Goal: Task Accomplishment & Management: Complete application form

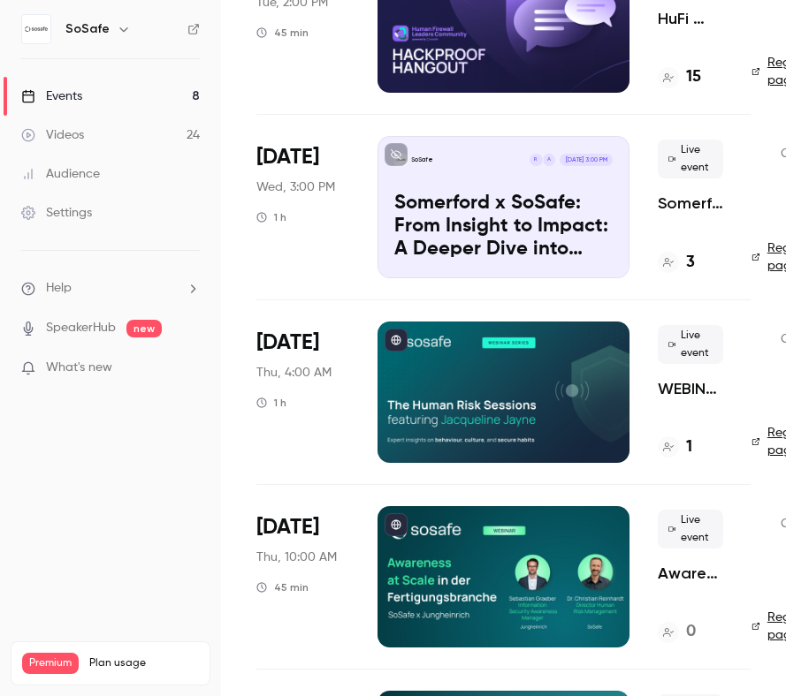
scroll to position [209, 0]
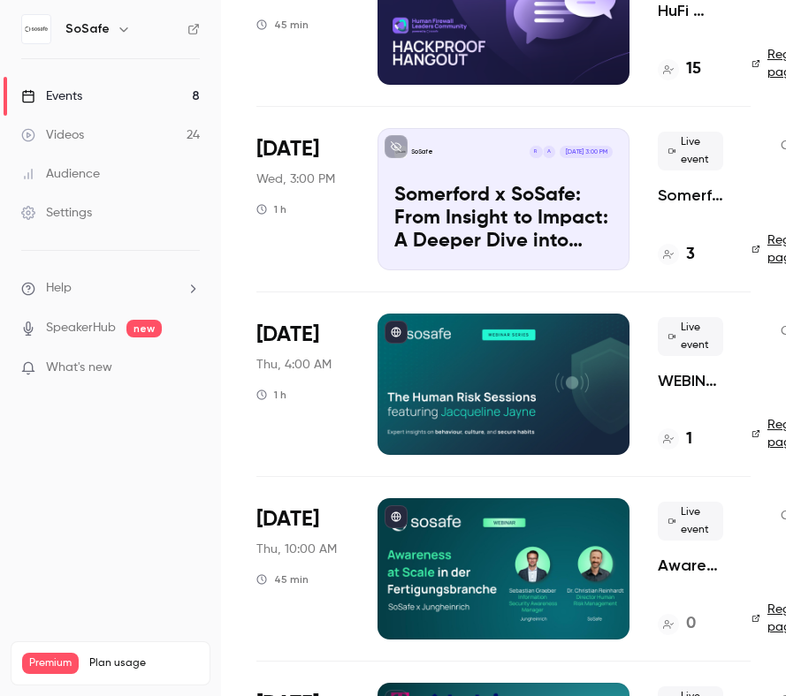
click at [467, 538] on div at bounding box center [503, 568] width 252 height 141
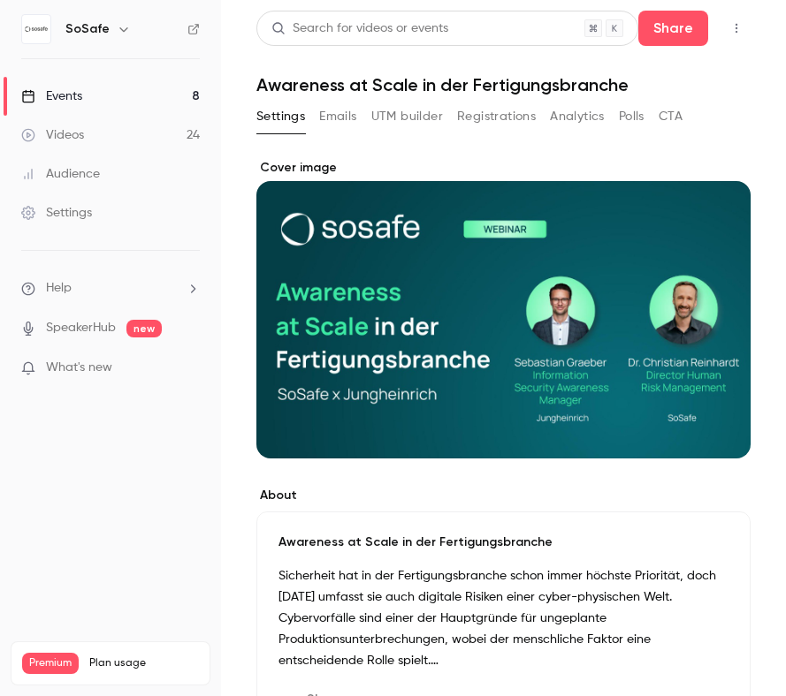
click at [503, 119] on button "Registrations" at bounding box center [496, 117] width 79 height 28
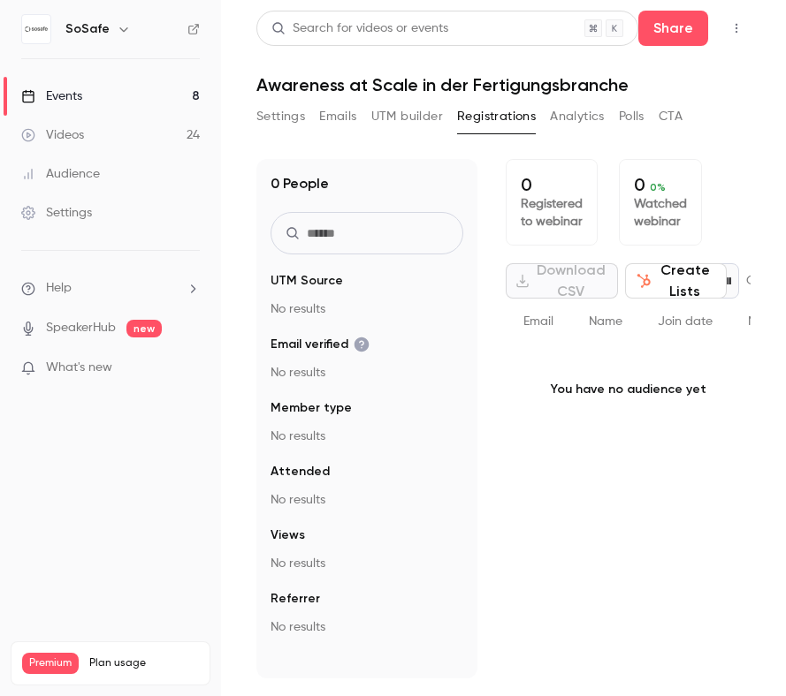
click at [583, 112] on button "Analytics" at bounding box center [577, 117] width 55 height 28
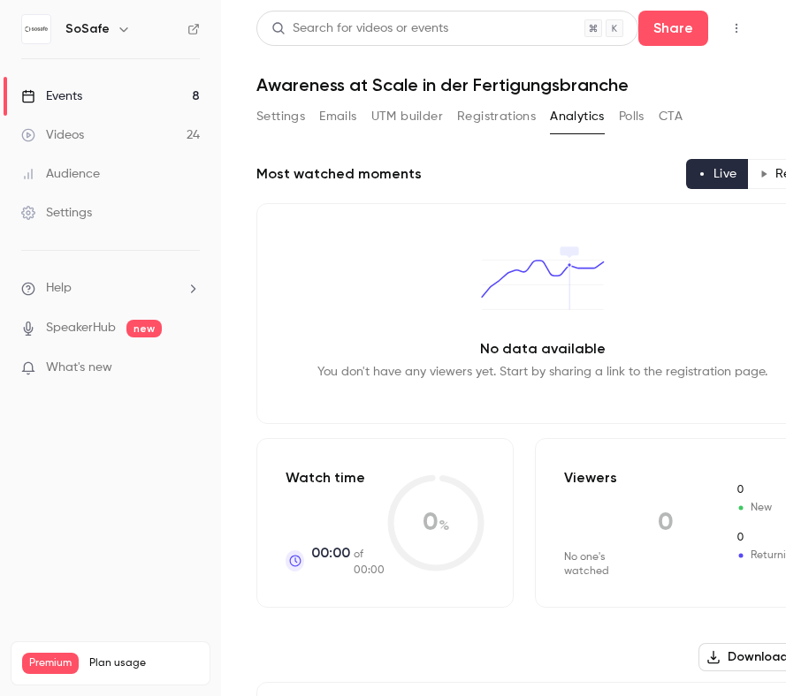
click at [637, 114] on button "Polls" at bounding box center [632, 117] width 26 height 28
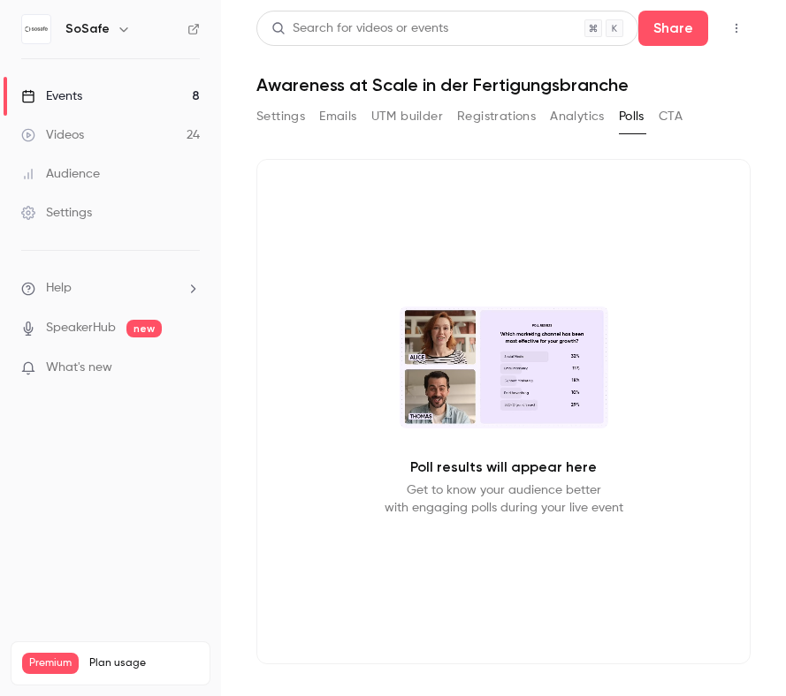
click at [386, 117] on button "UTM builder" at bounding box center [407, 117] width 72 height 28
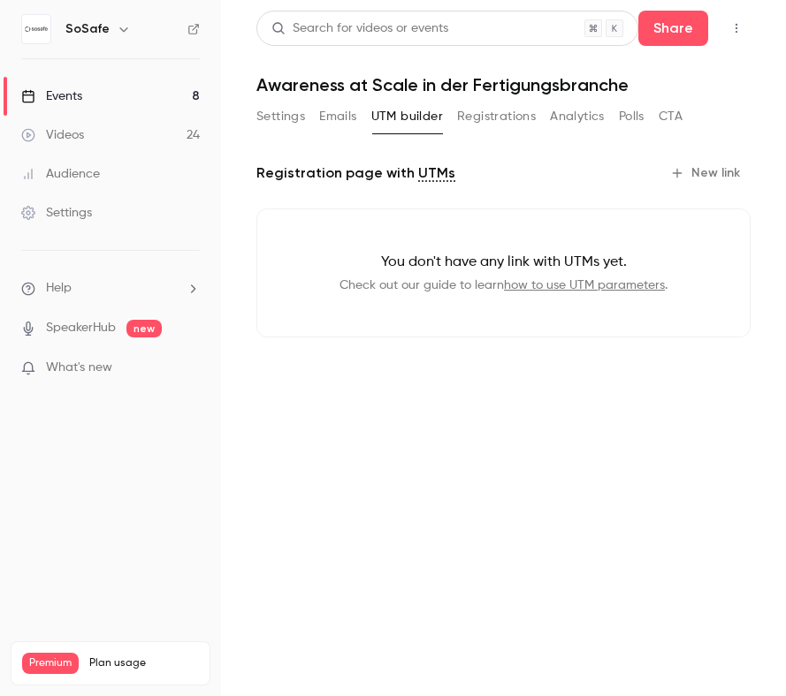
click at [332, 114] on button "Emails" at bounding box center [337, 117] width 37 height 28
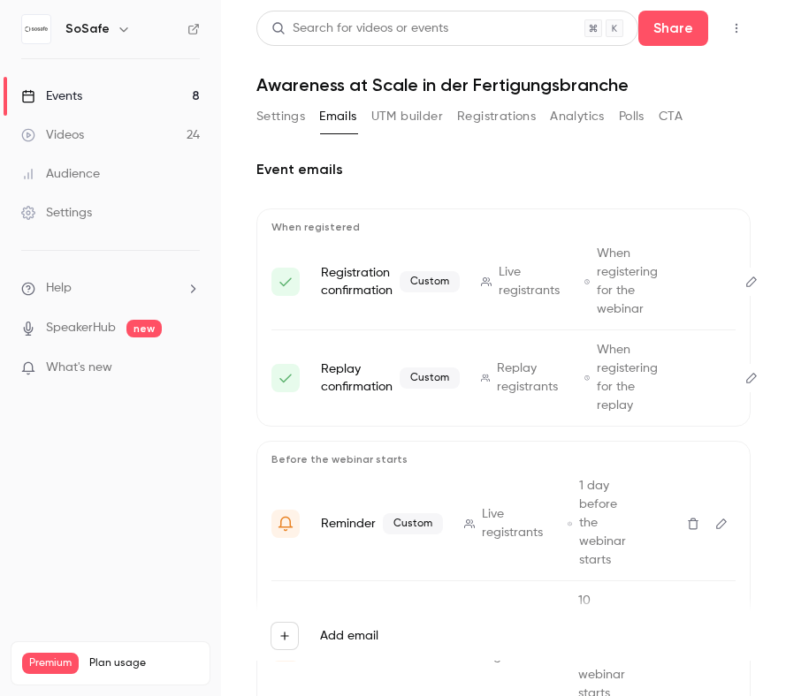
click at [670, 118] on button "CTA" at bounding box center [670, 117] width 24 height 28
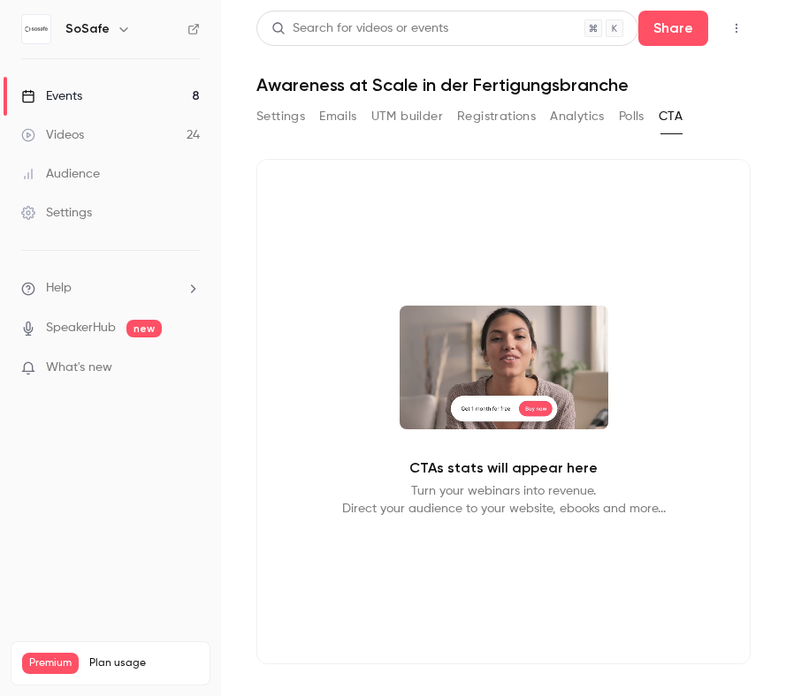
click at [278, 116] on button "Settings" at bounding box center [280, 117] width 49 height 28
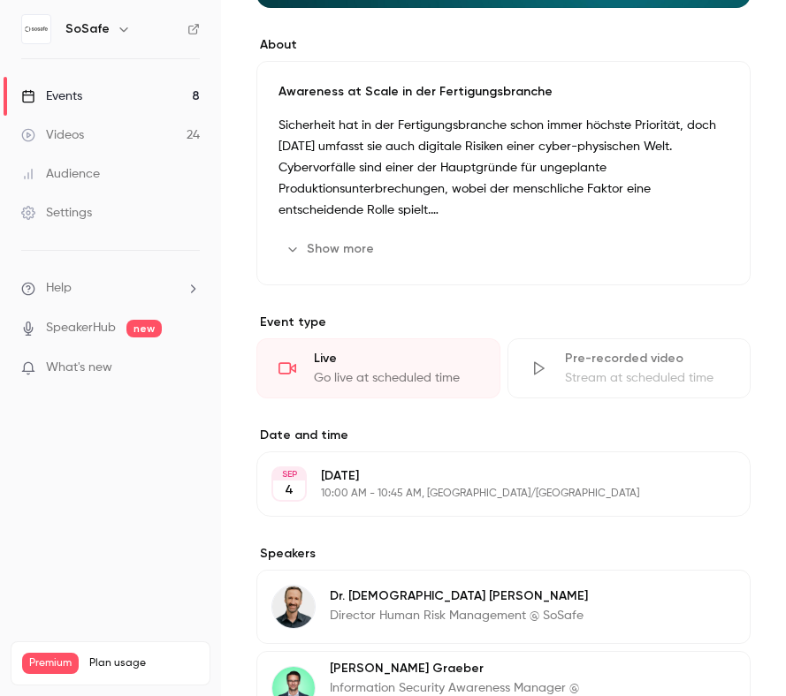
scroll to position [669, 0]
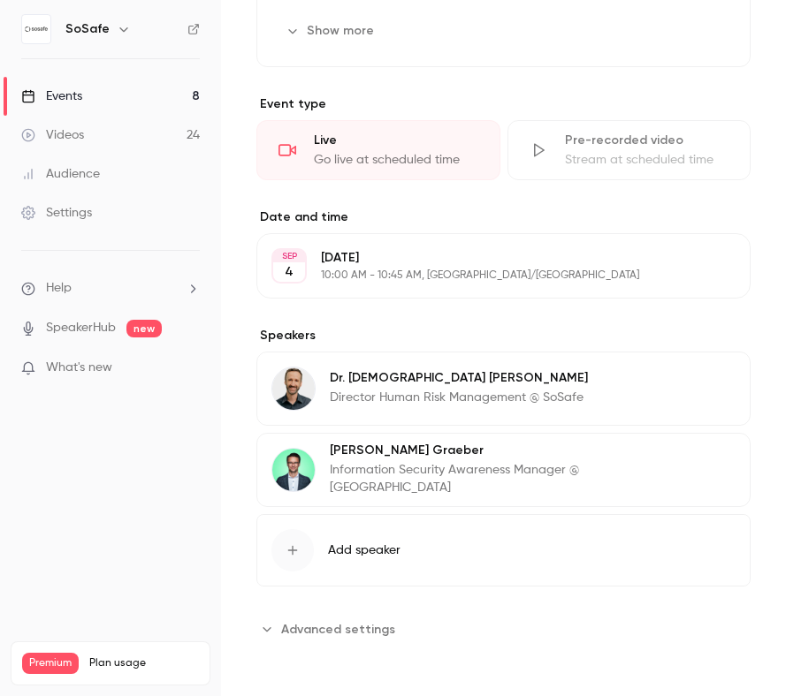
click at [341, 635] on span "Advanced settings" at bounding box center [338, 629] width 114 height 19
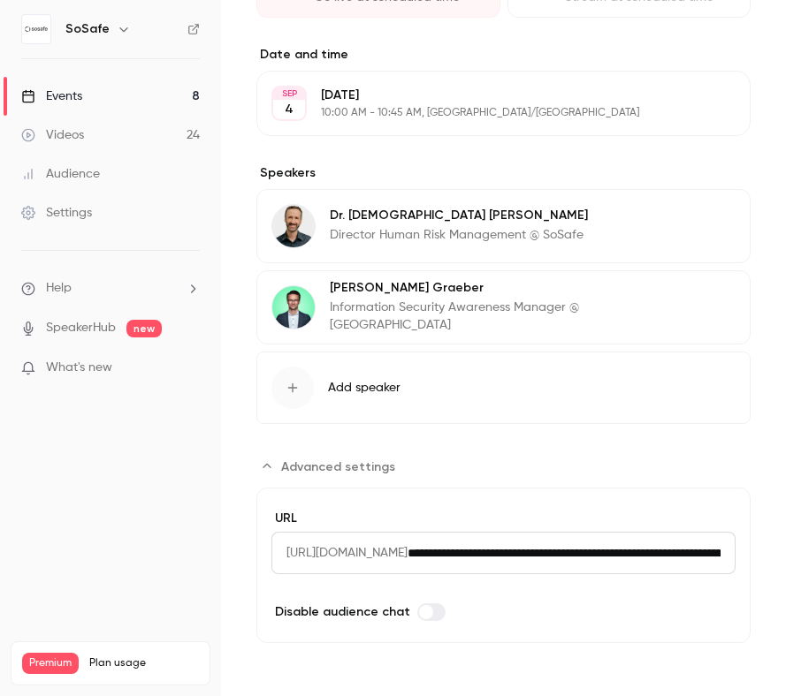
click at [407, 552] on span "[URL][DOMAIN_NAME]" at bounding box center [339, 553] width 136 height 42
click at [595, 552] on input "**********" at bounding box center [571, 553] width 328 height 42
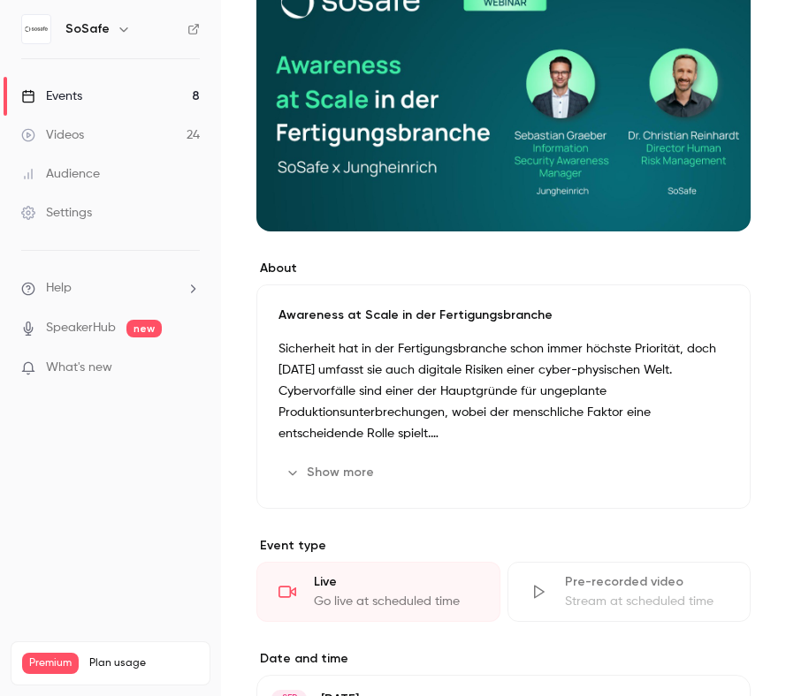
click at [506, 398] on p "Sicherheit hat in der Fertigungsbranche schon immer höchste Priorität, doch [DA…" at bounding box center [503, 392] width 450 height 106
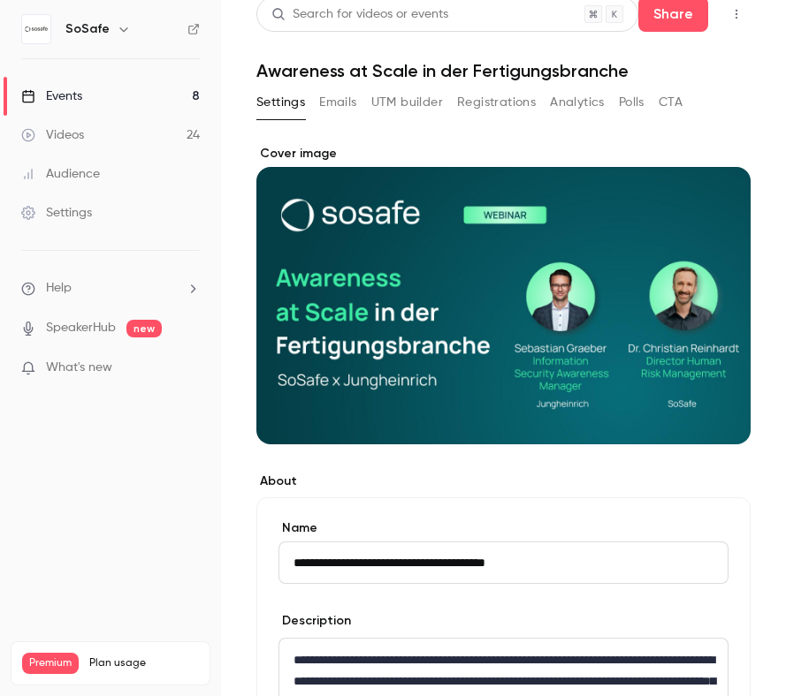
scroll to position [0, 0]
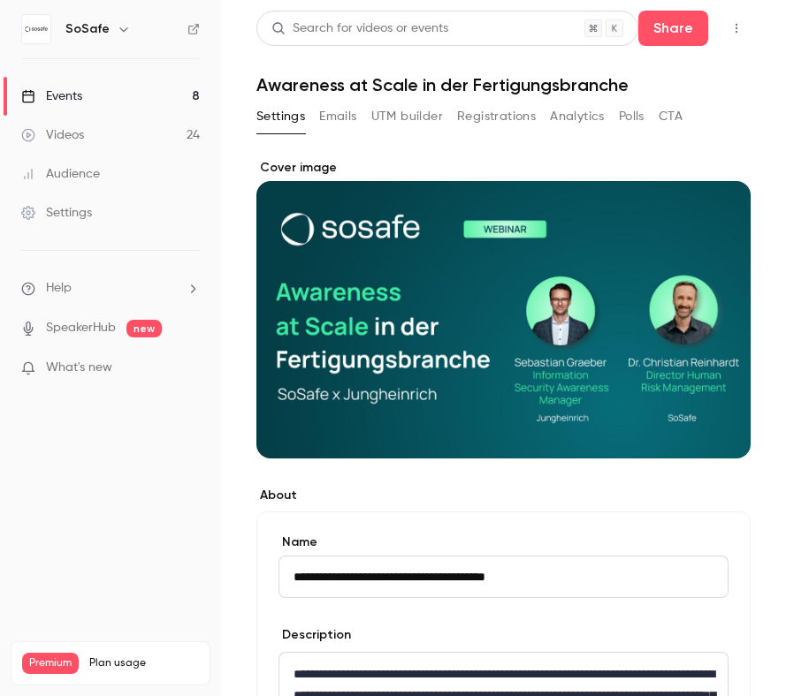
click at [454, 492] on label "About" at bounding box center [503, 496] width 494 height 18
click at [336, 106] on button "Emails" at bounding box center [337, 117] width 37 height 28
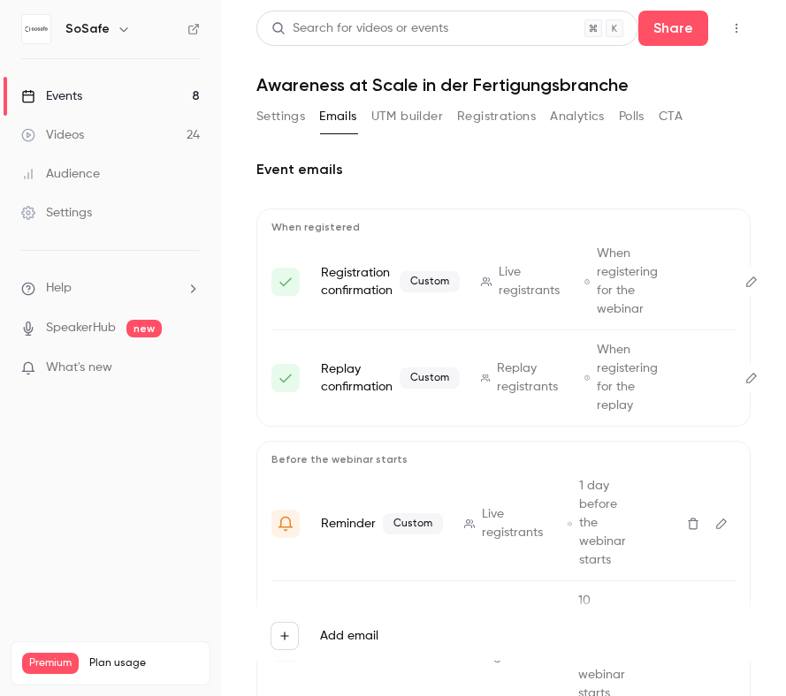
click at [397, 118] on button "UTM builder" at bounding box center [407, 117] width 72 height 28
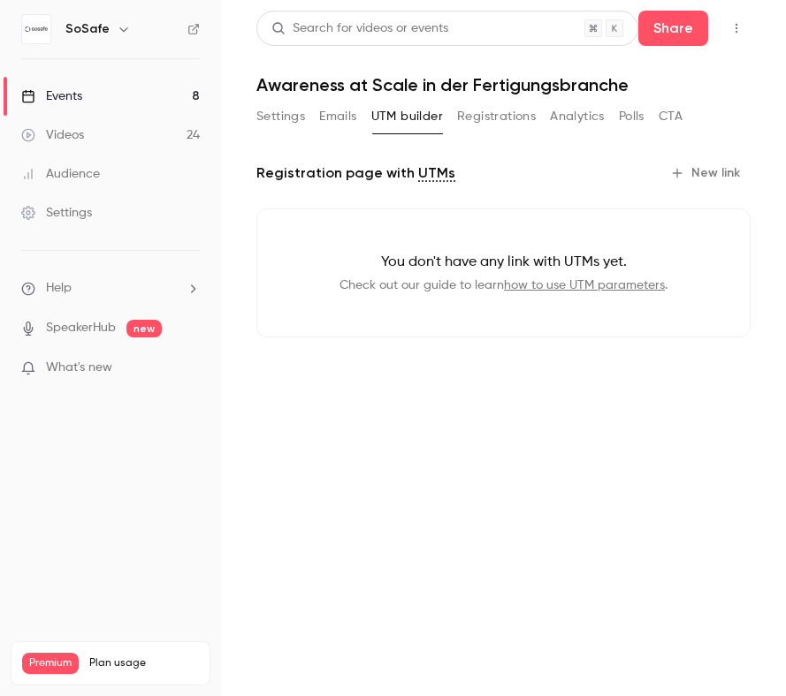
click at [505, 122] on button "Registrations" at bounding box center [496, 117] width 79 height 28
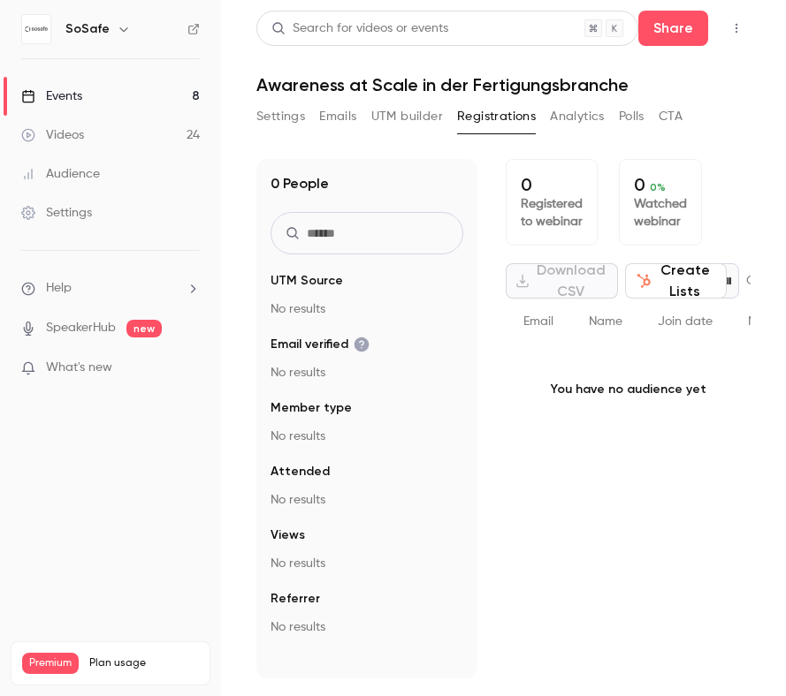
click at [562, 114] on button "Analytics" at bounding box center [577, 117] width 55 height 28
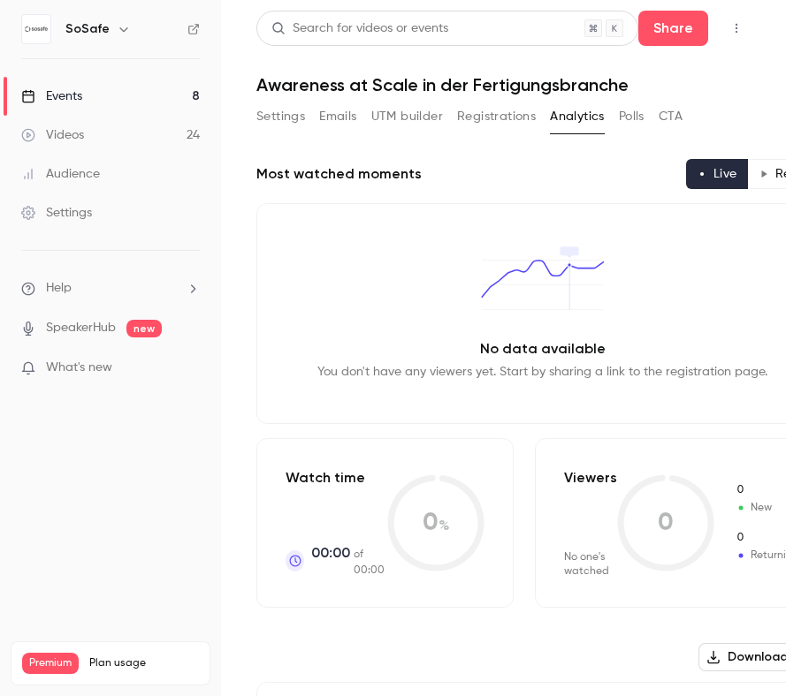
click at [631, 119] on button "Polls" at bounding box center [632, 117] width 26 height 28
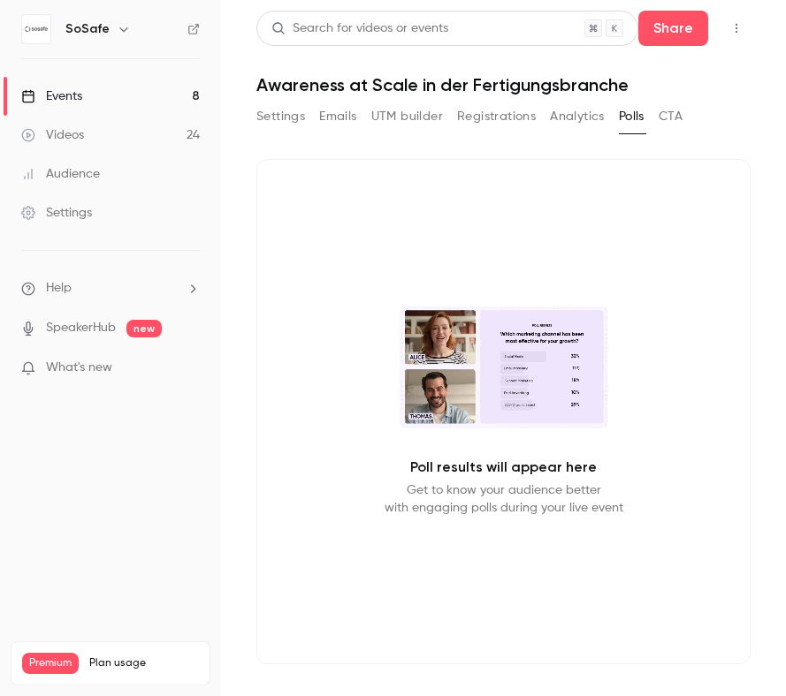
click at [682, 121] on button "CTA" at bounding box center [670, 117] width 24 height 28
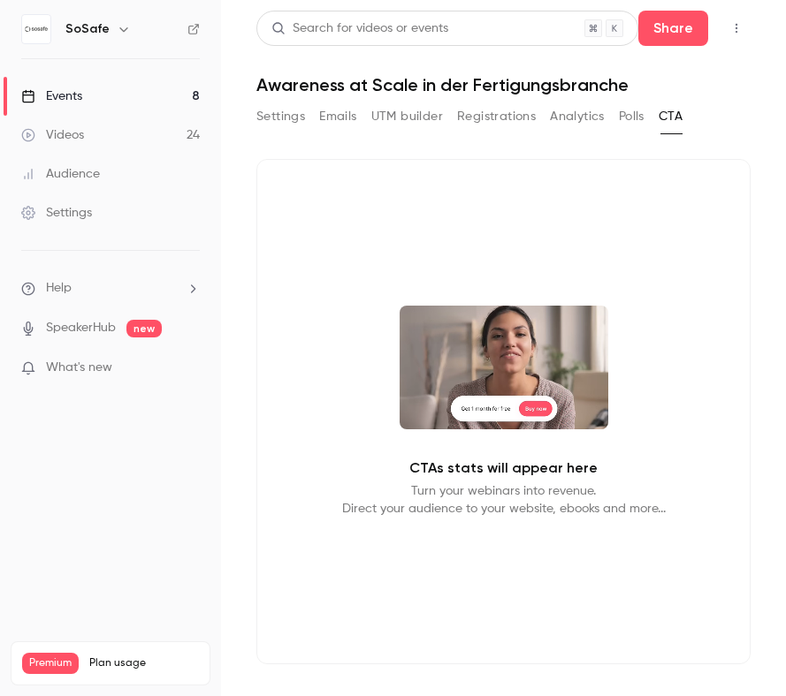
click at [270, 111] on button "Settings" at bounding box center [280, 117] width 49 height 28
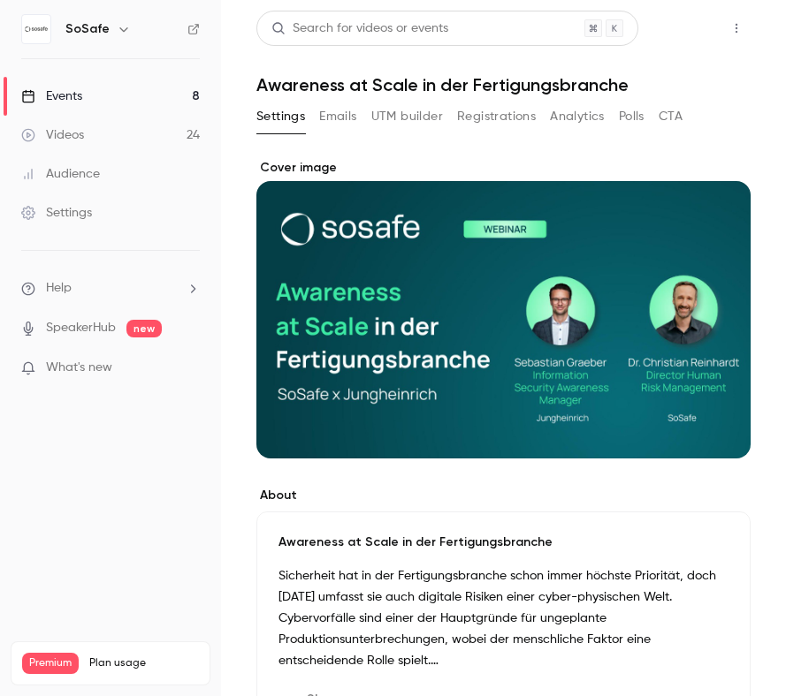
click at [683, 38] on button "Share" at bounding box center [673, 28] width 70 height 35
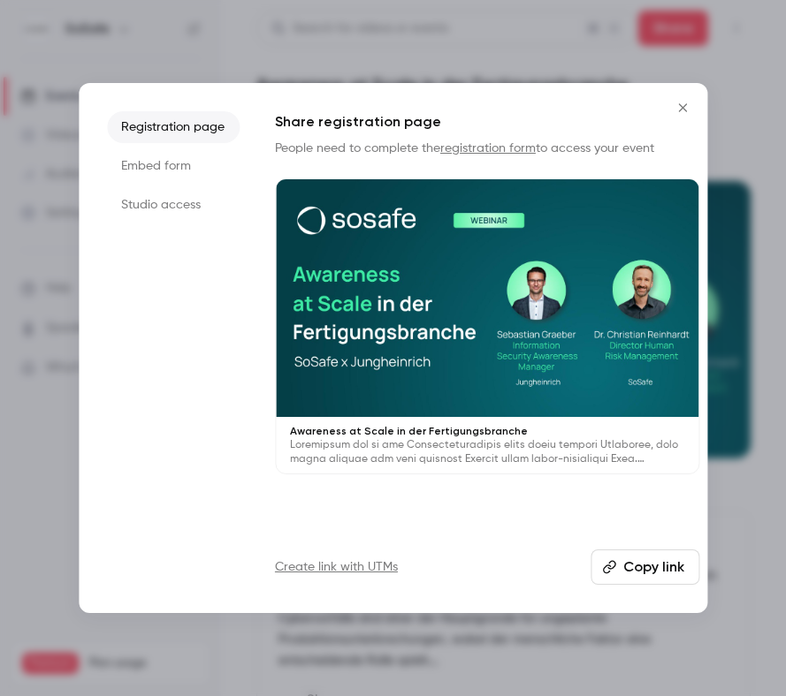
click at [658, 570] on button "Copy link" at bounding box center [644, 567] width 109 height 35
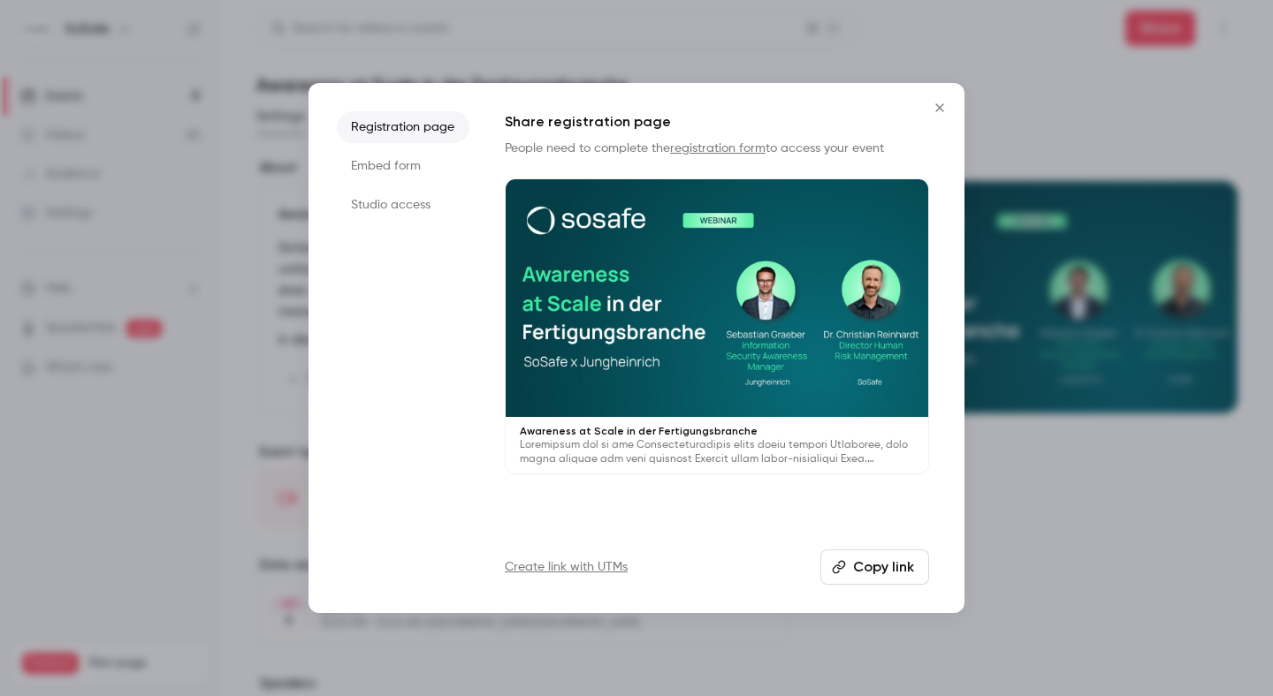
click at [938, 109] on icon "Close" at bounding box center [939, 107] width 8 height 8
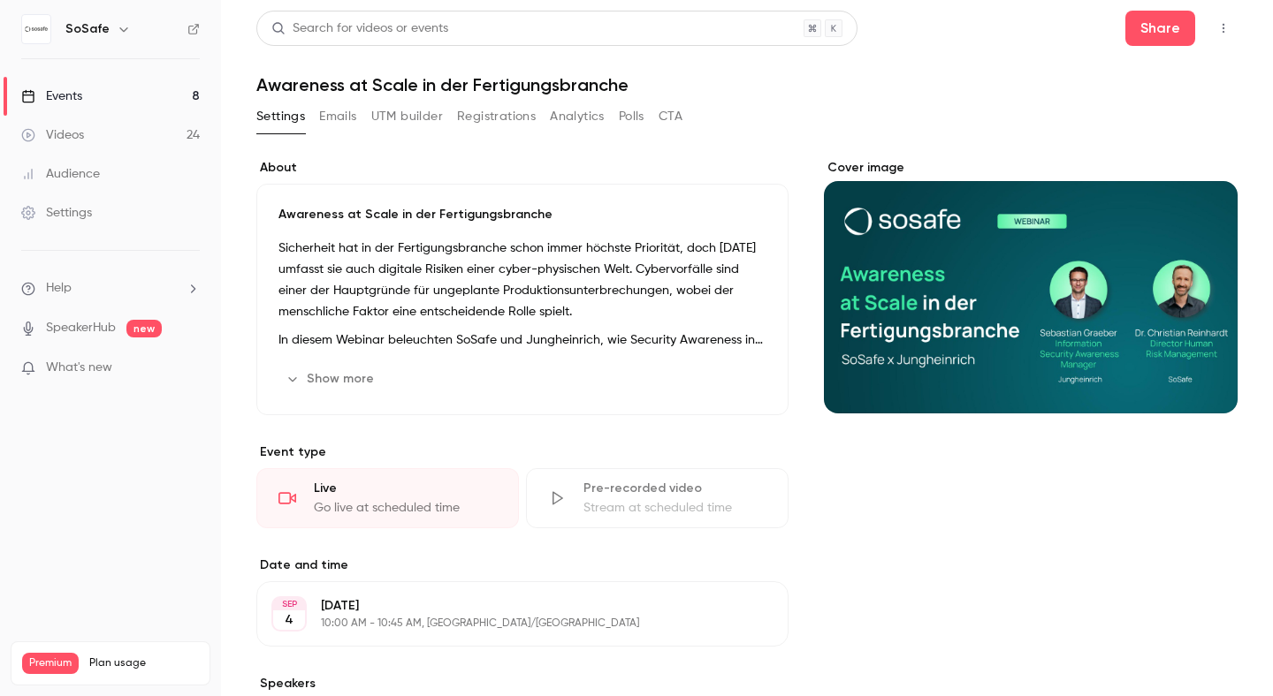
click at [76, 93] on div "Events" at bounding box center [51, 96] width 61 height 18
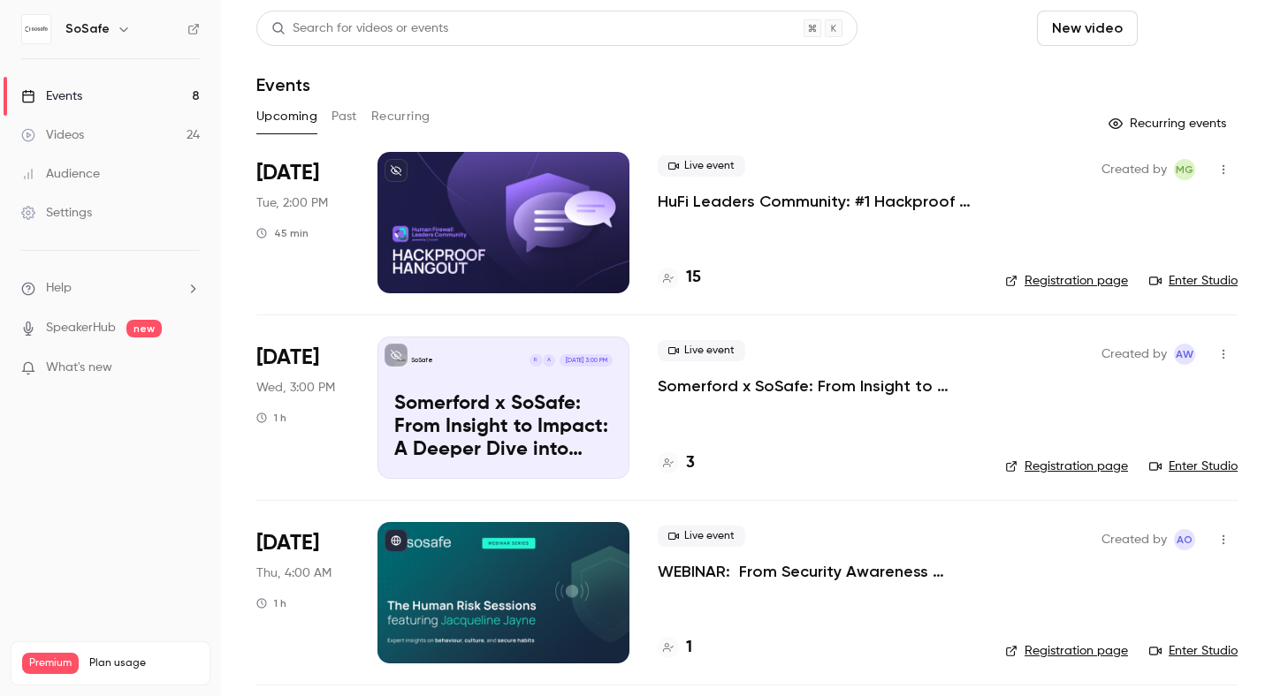
click at [1209, 32] on button "Schedule" at bounding box center [1191, 28] width 93 height 35
click at [1133, 77] on div "One time event" at bounding box center [1155, 77] width 134 height 18
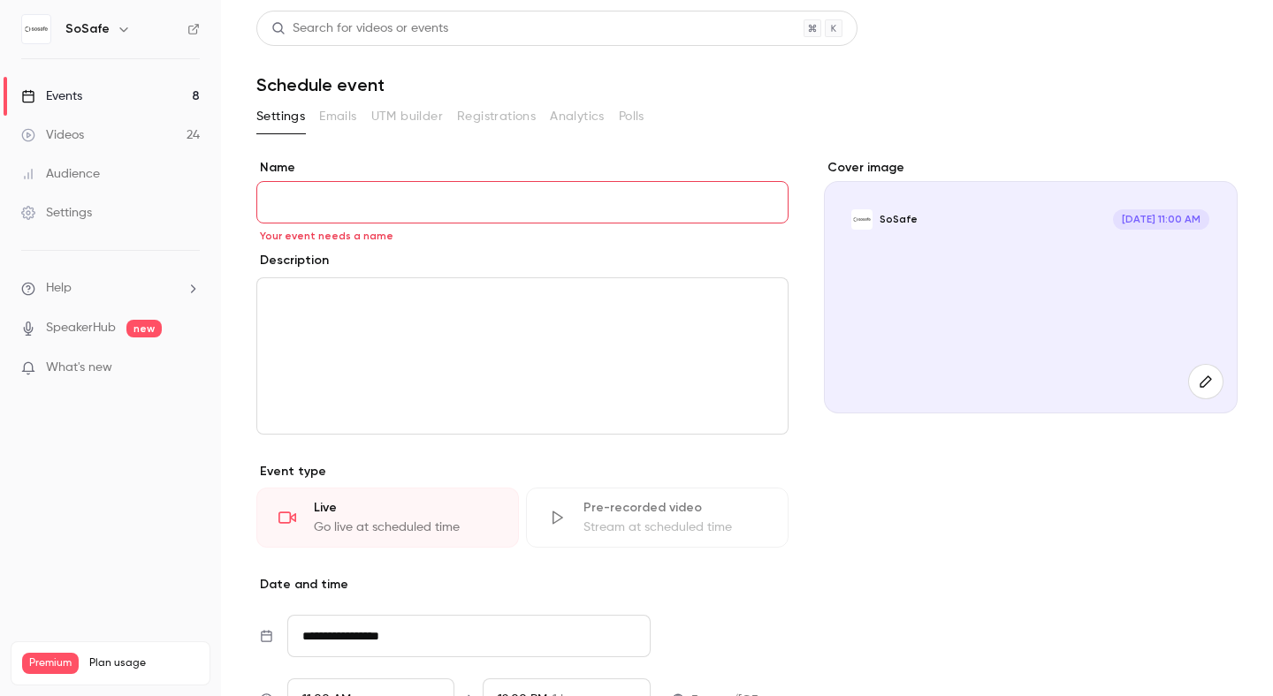
paste input "**********"
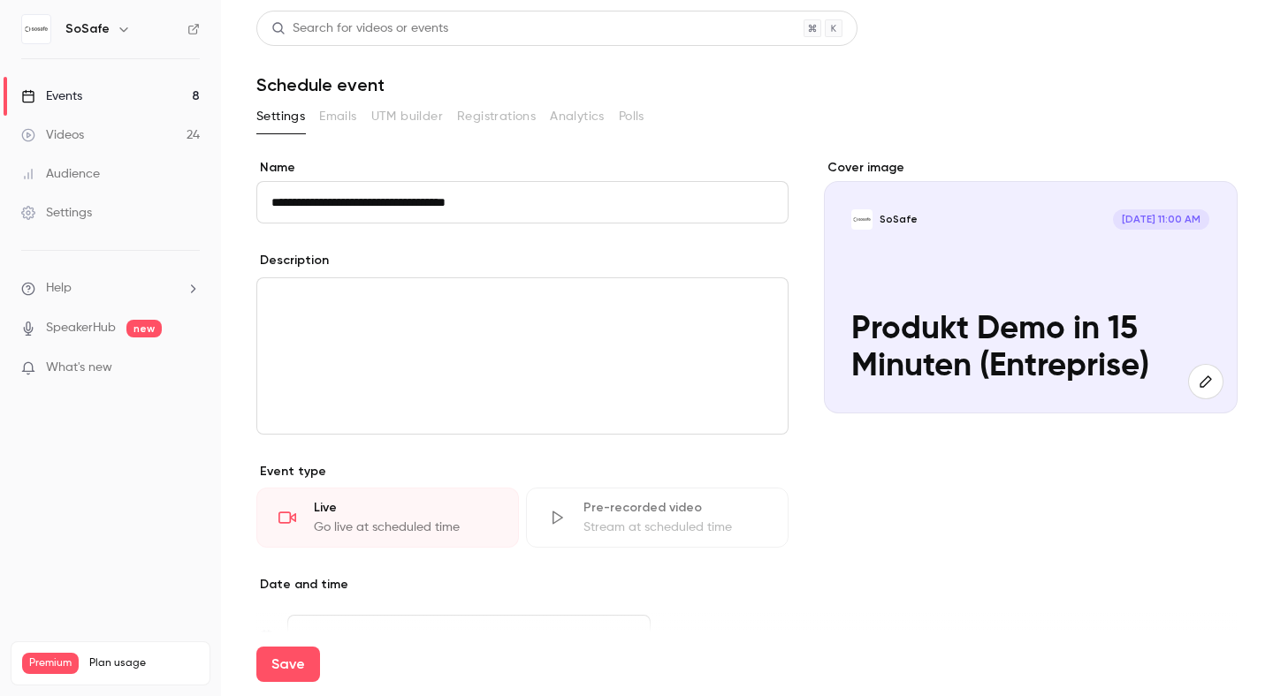
type input "**********"
click at [453, 319] on div "editor" at bounding box center [522, 356] width 530 height 156
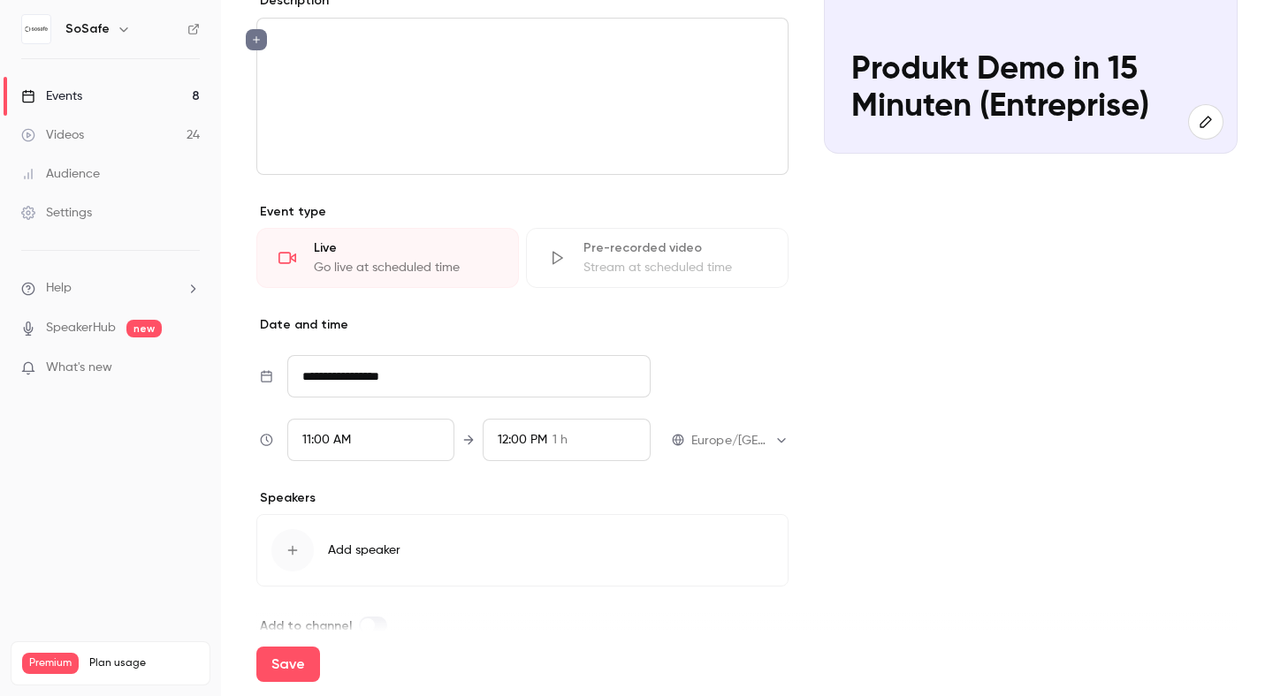
scroll to position [285, 0]
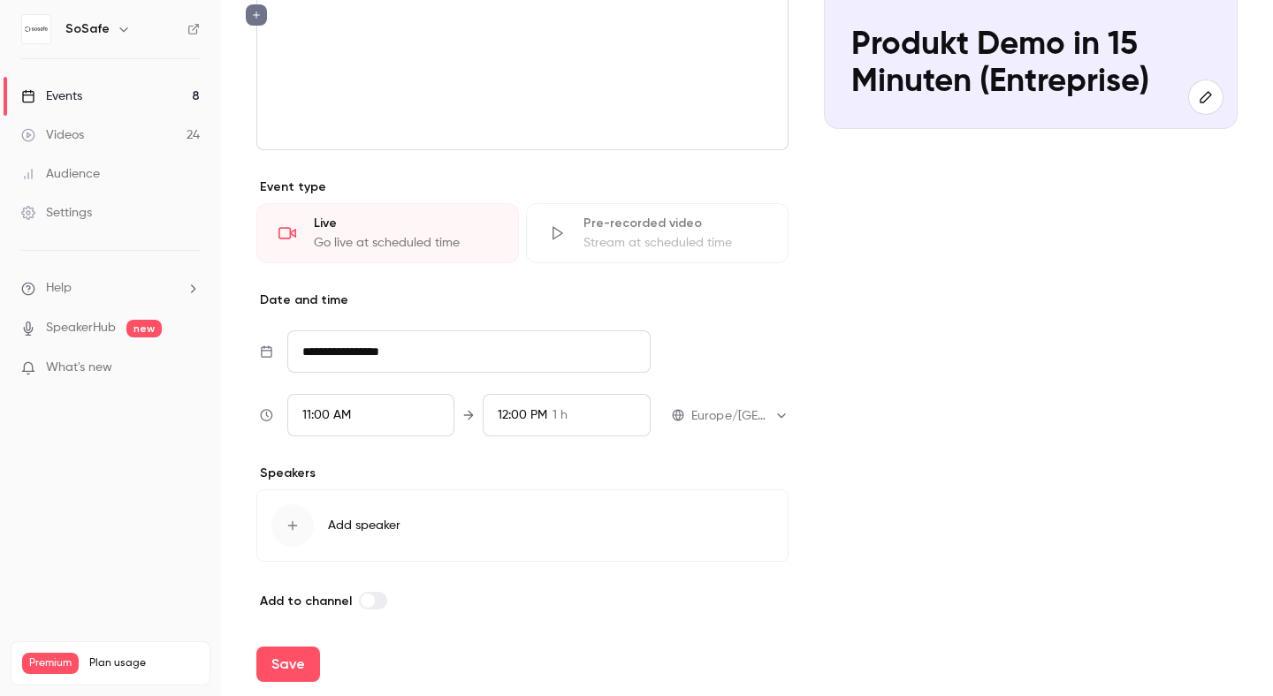
click at [364, 354] on input "**********" at bounding box center [468, 352] width 363 height 42
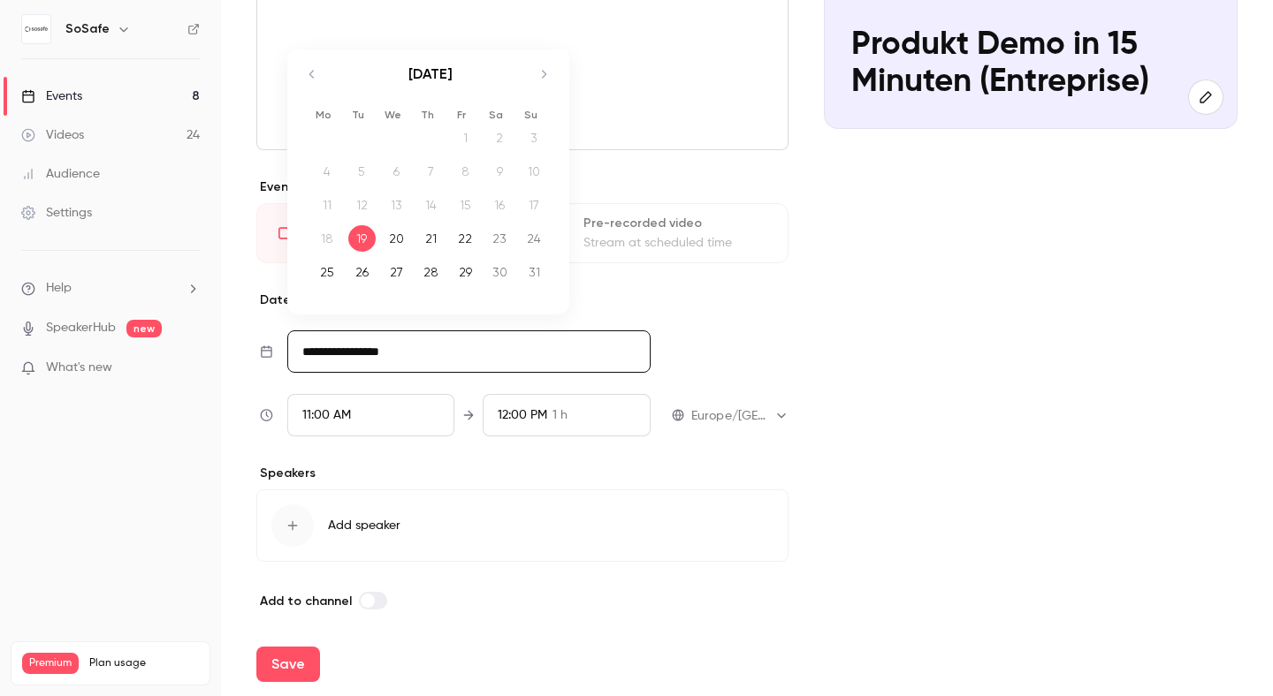
click at [428, 237] on div "21" at bounding box center [430, 238] width 27 height 27
type input "**********"
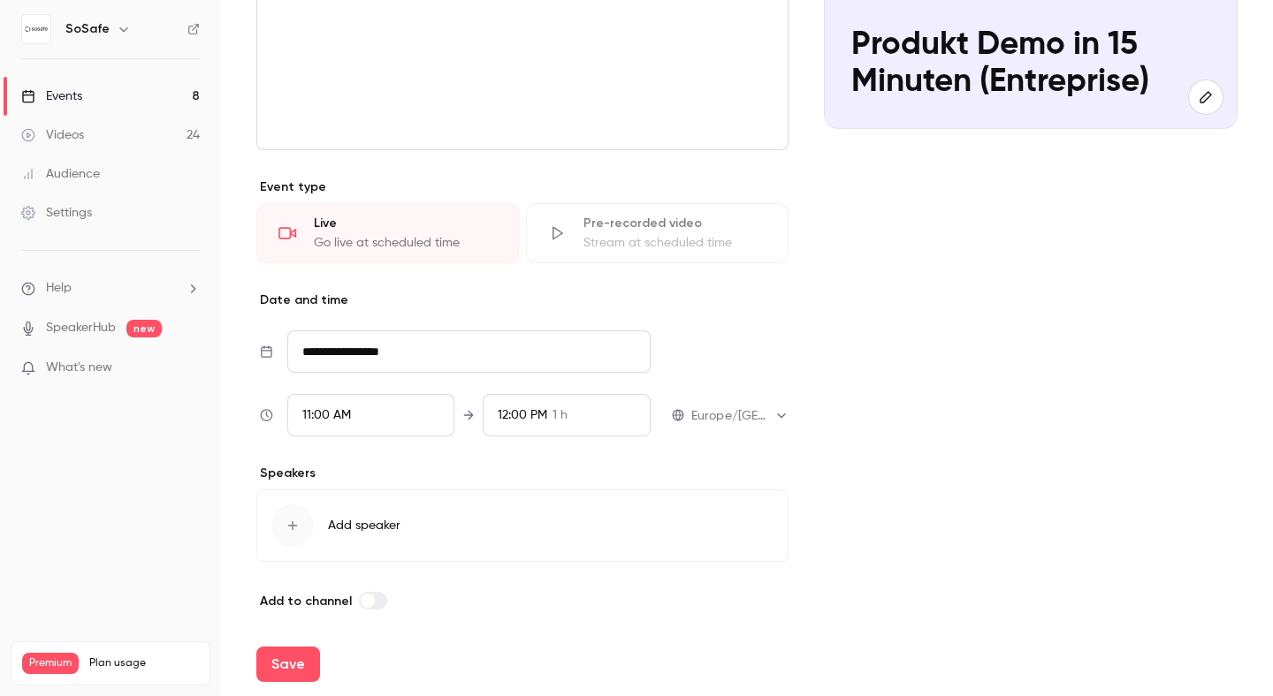
click at [342, 402] on div "11:00 AM" at bounding box center [371, 415] width 168 height 42
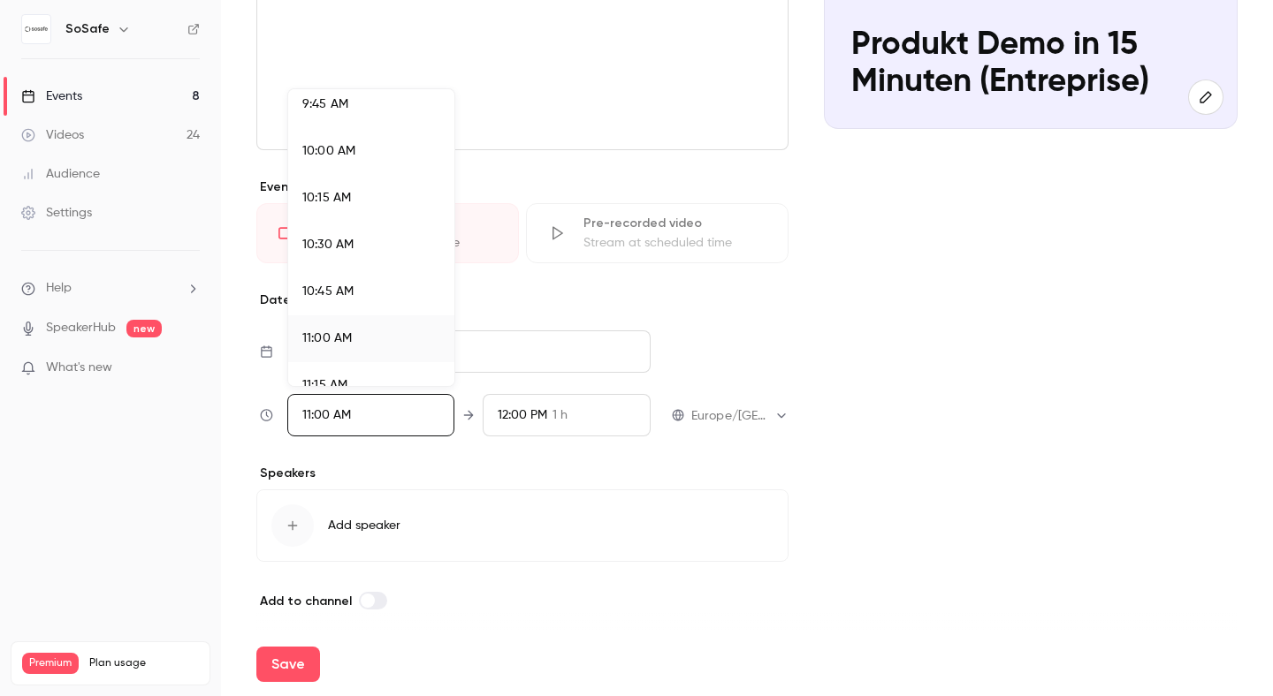
scroll to position [1825, 0]
click at [340, 155] on span "10:00 AM" at bounding box center [328, 161] width 53 height 12
click at [774, 325] on div at bounding box center [636, 348] width 1273 height 696
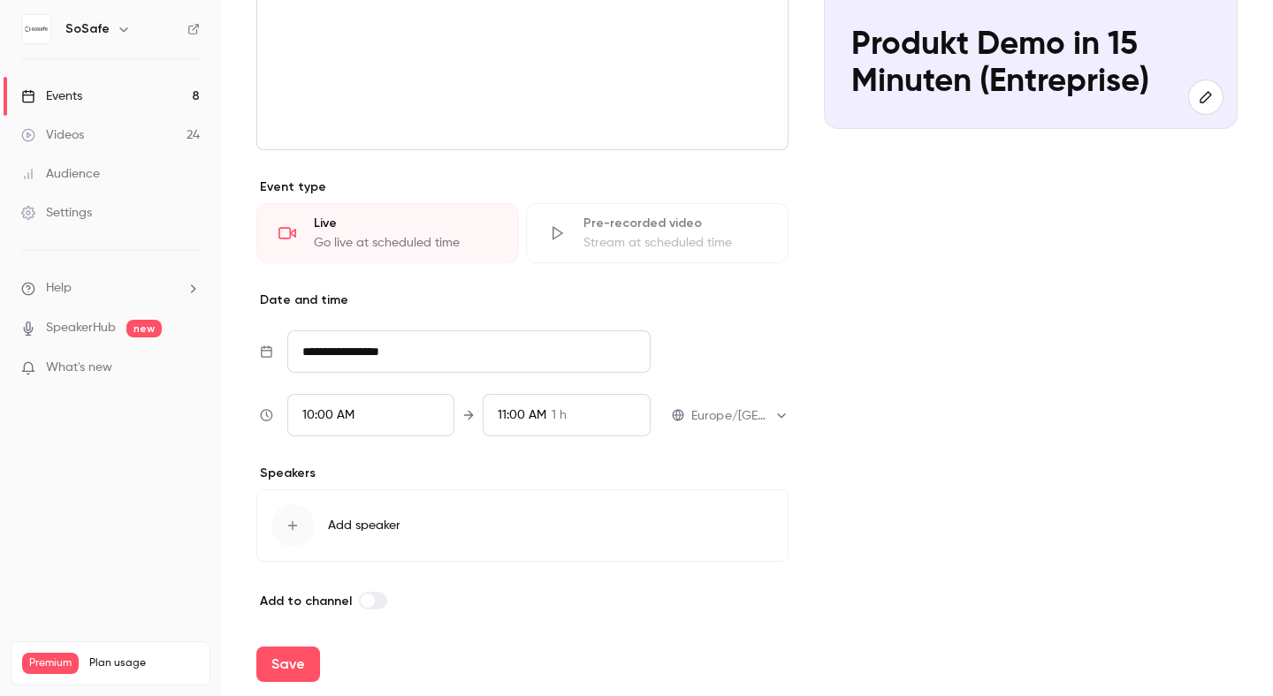
scroll to position [292, 0]
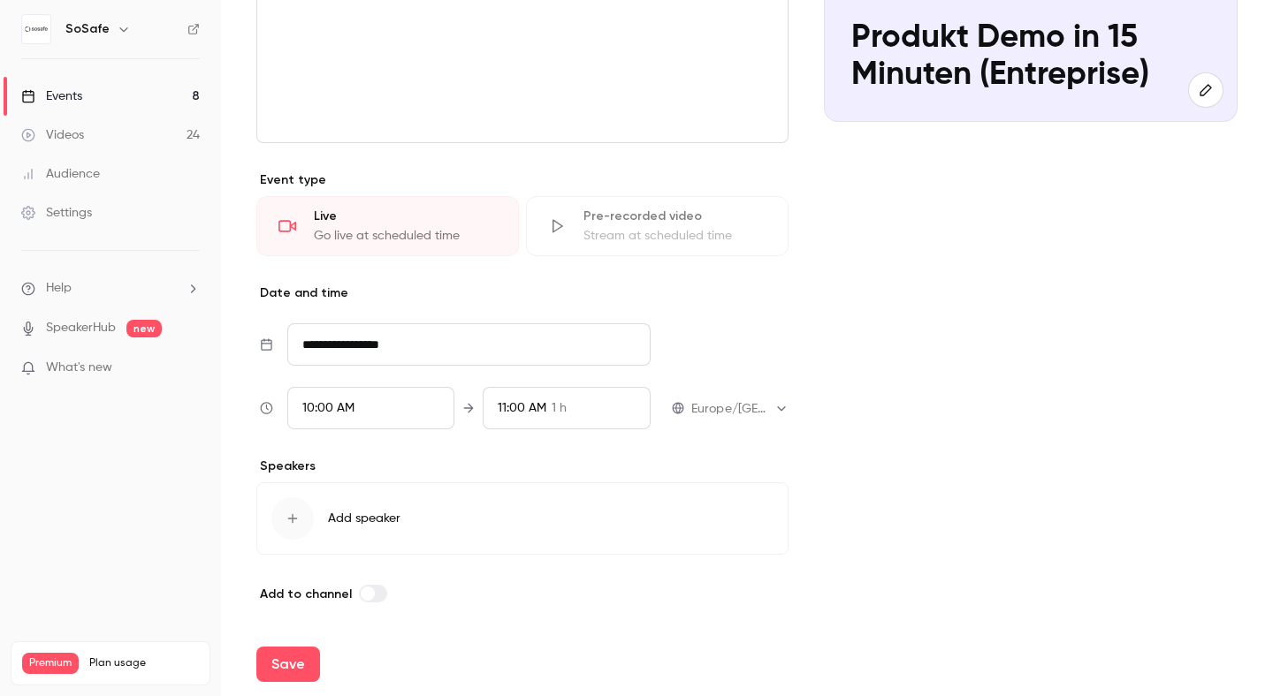
click at [374, 527] on span "Add speaker" at bounding box center [364, 519] width 72 height 18
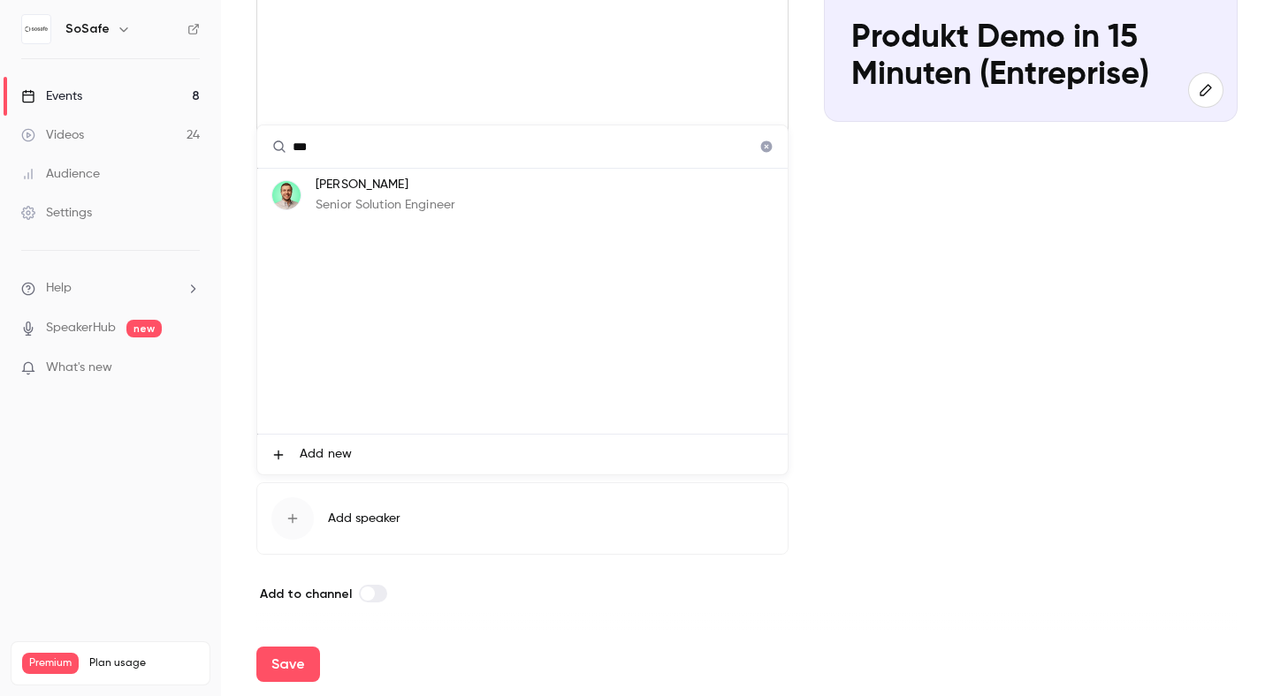
type input "***"
click at [358, 192] on p "[PERSON_NAME]" at bounding box center [386, 185] width 140 height 19
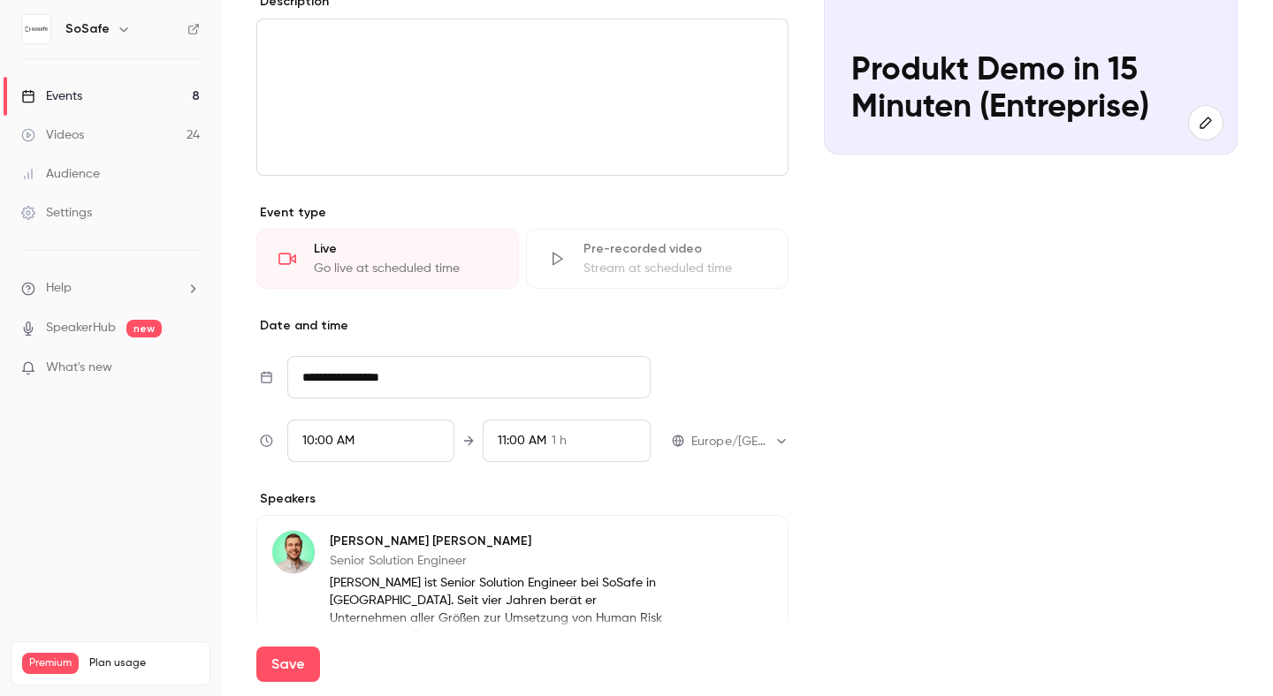
scroll to position [426, 0]
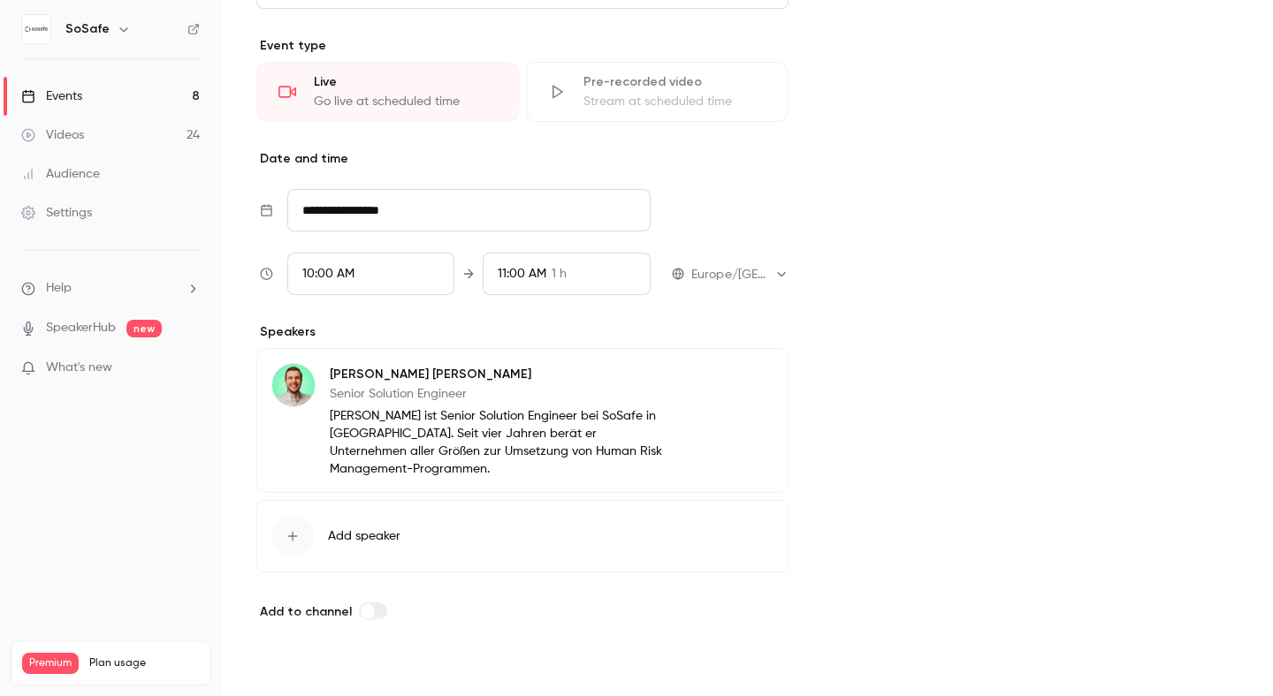
click at [289, 667] on button "Save" at bounding box center [288, 664] width 64 height 35
type input "**********"
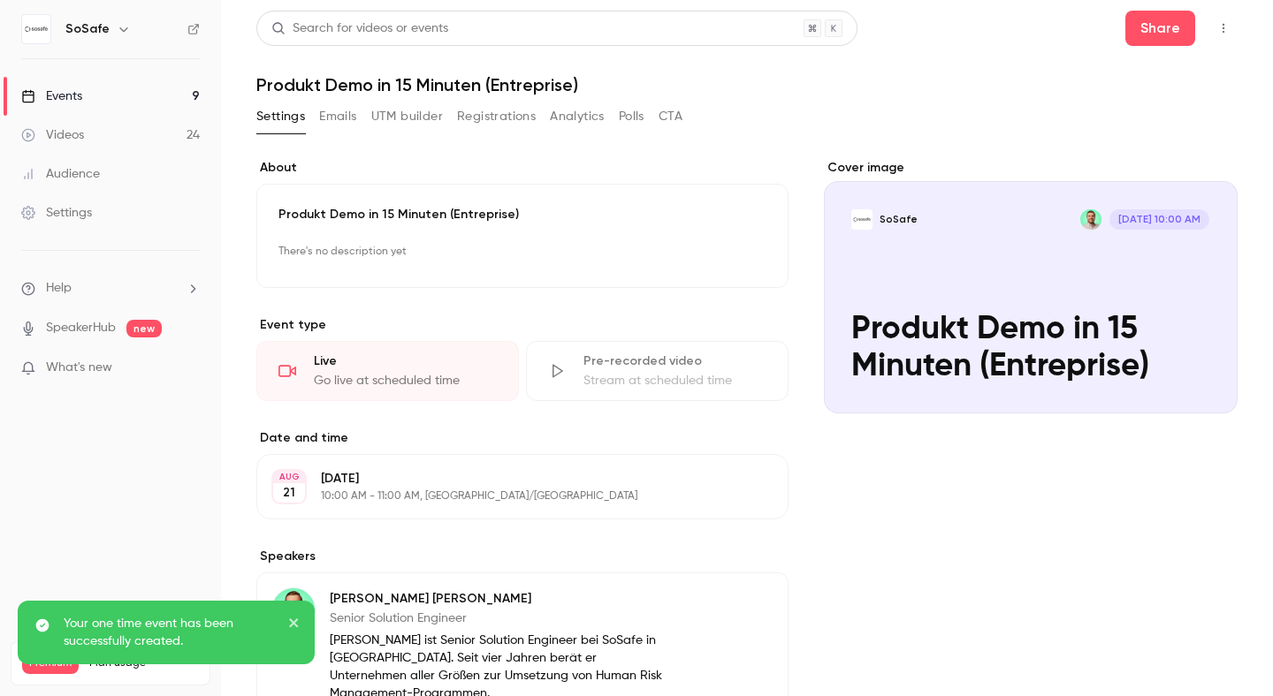
click at [1227, 24] on icon "button" at bounding box center [1223, 28] width 14 height 12
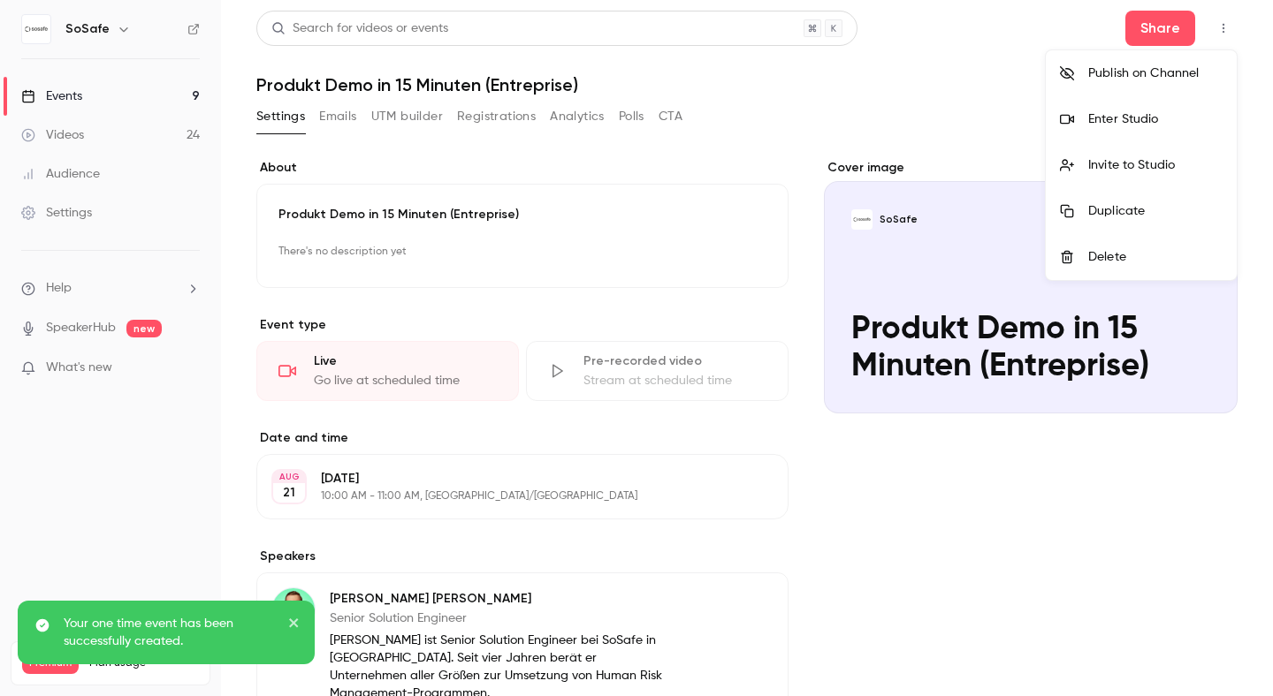
click at [1108, 209] on div "Duplicate" at bounding box center [1155, 211] width 134 height 18
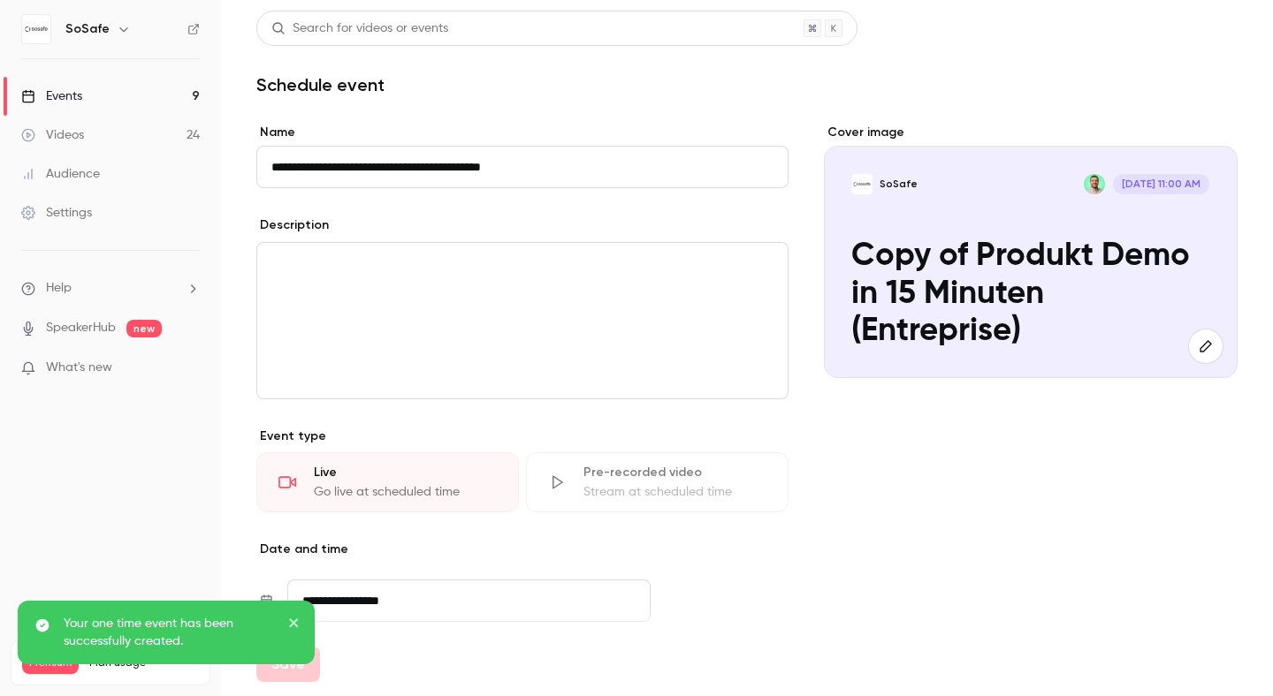
click at [496, 167] on input "**********" at bounding box center [522, 167] width 532 height 42
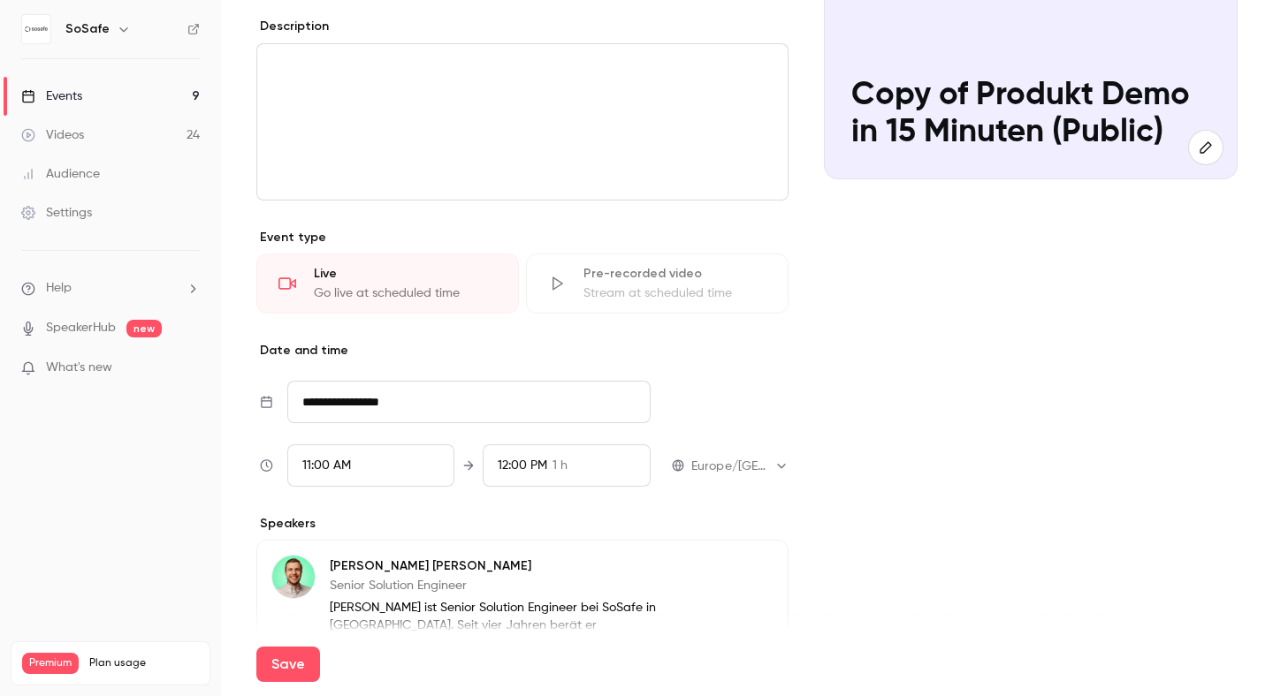
scroll to position [220, 0]
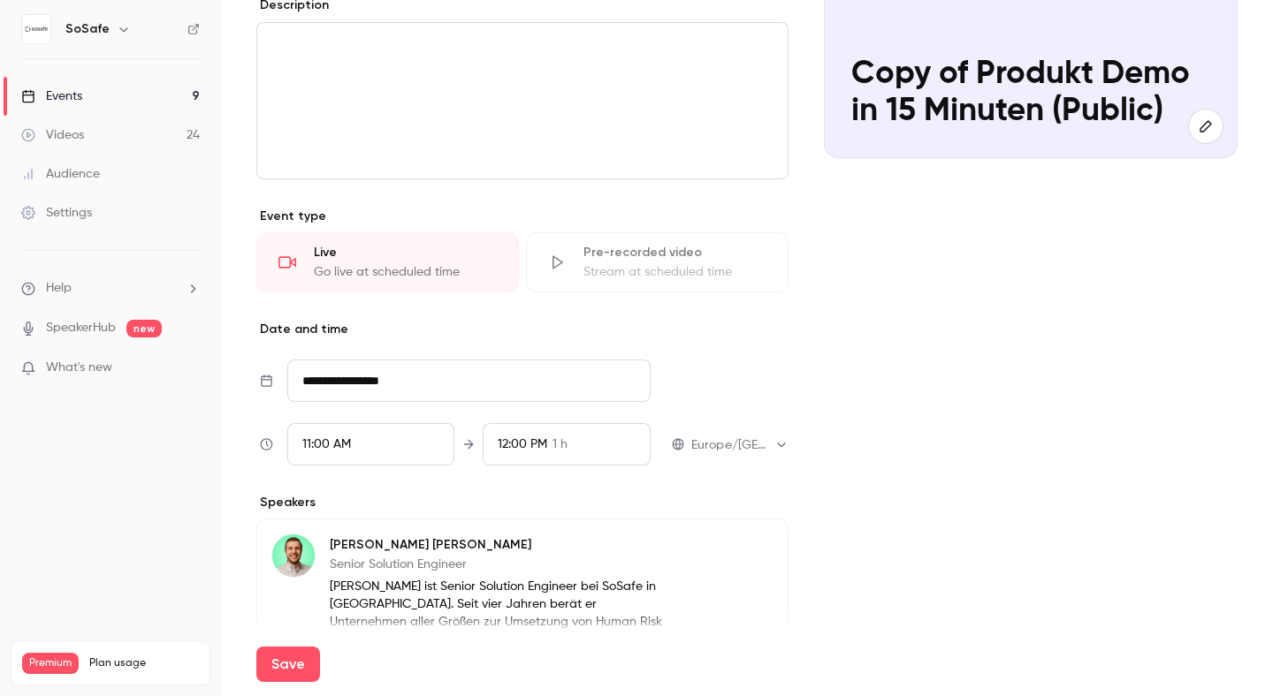
type input "**********"
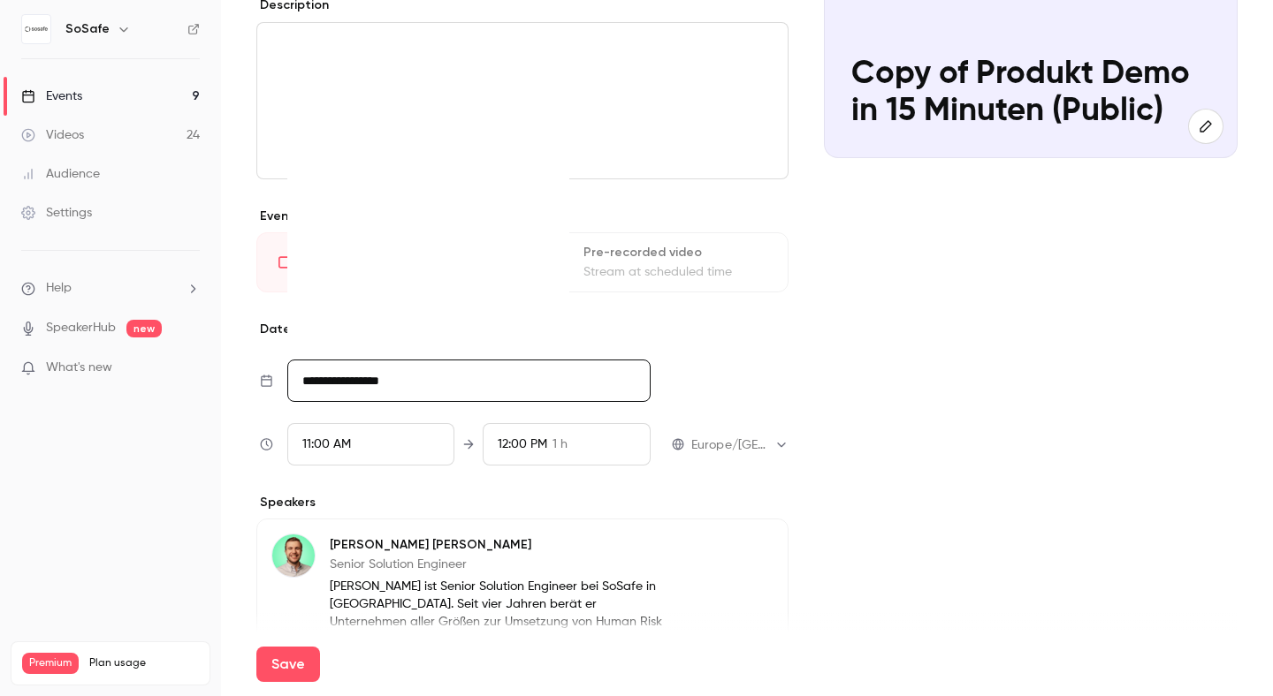
click at [377, 381] on input "**********" at bounding box center [468, 381] width 363 height 42
click at [430, 267] on div "21" at bounding box center [430, 268] width 27 height 27
type input "**********"
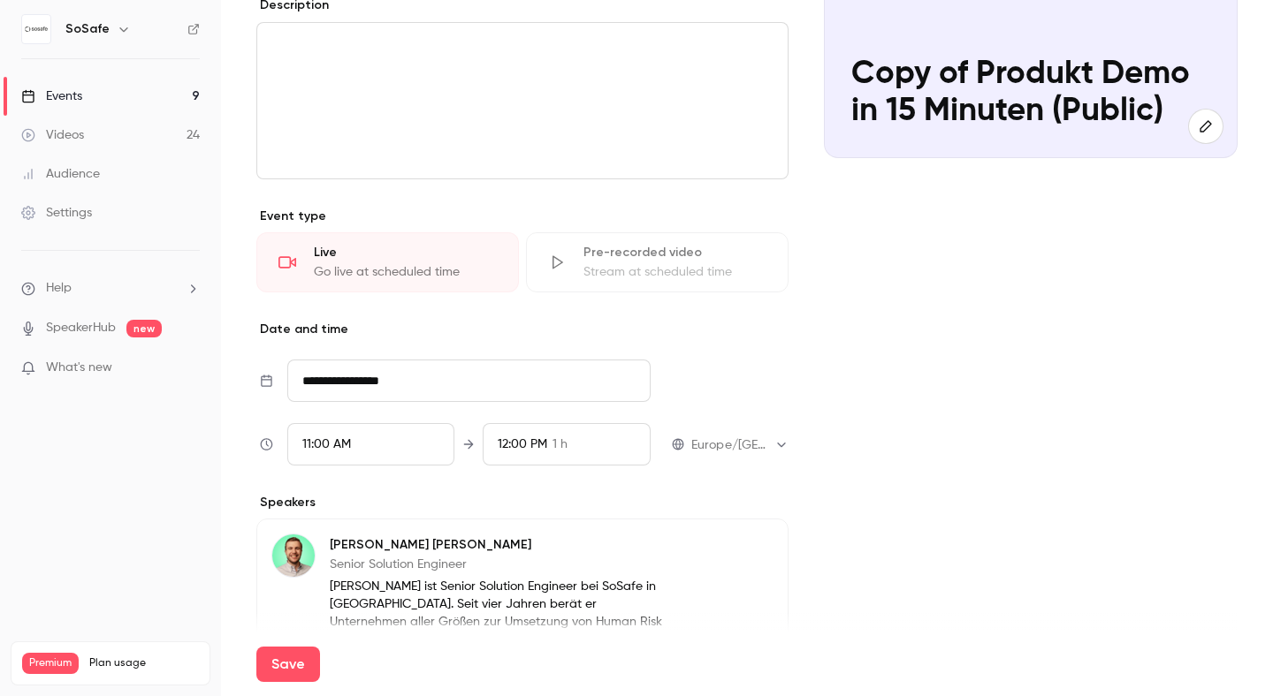
click at [340, 430] on div "11:00 AM" at bounding box center [371, 444] width 168 height 42
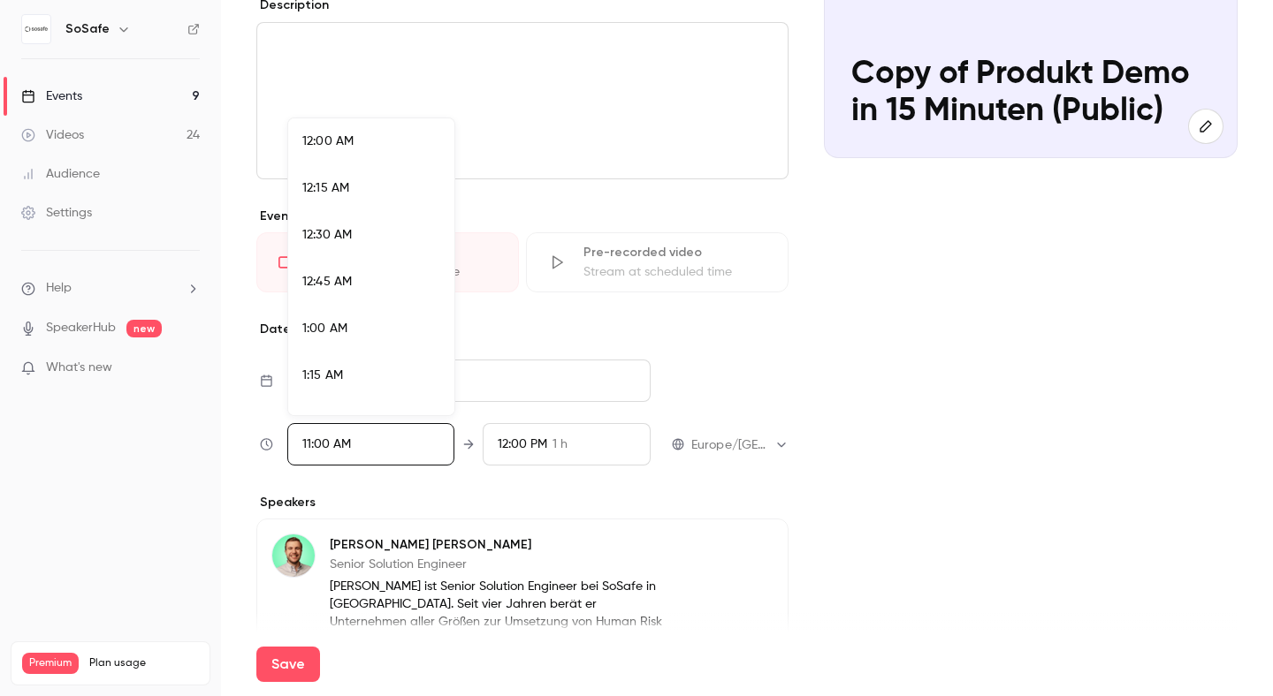
scroll to position [1936, 0]
click at [864, 460] on div at bounding box center [636, 348] width 1273 height 696
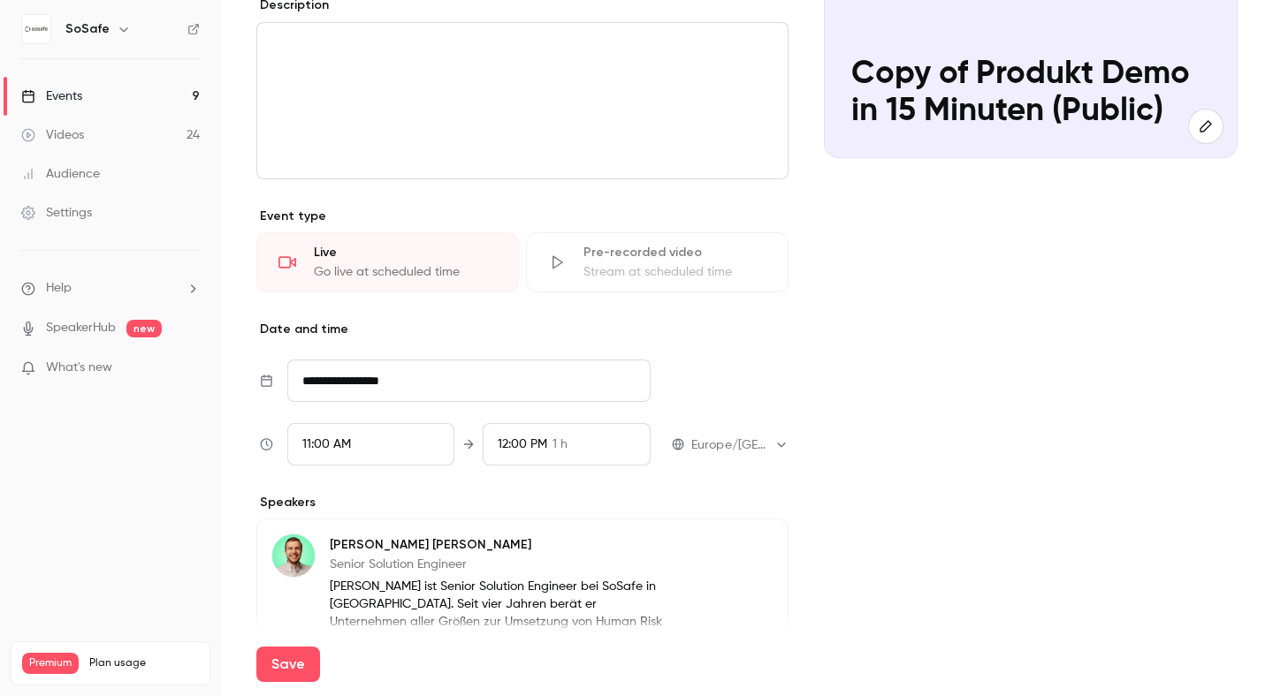
scroll to position [391, 0]
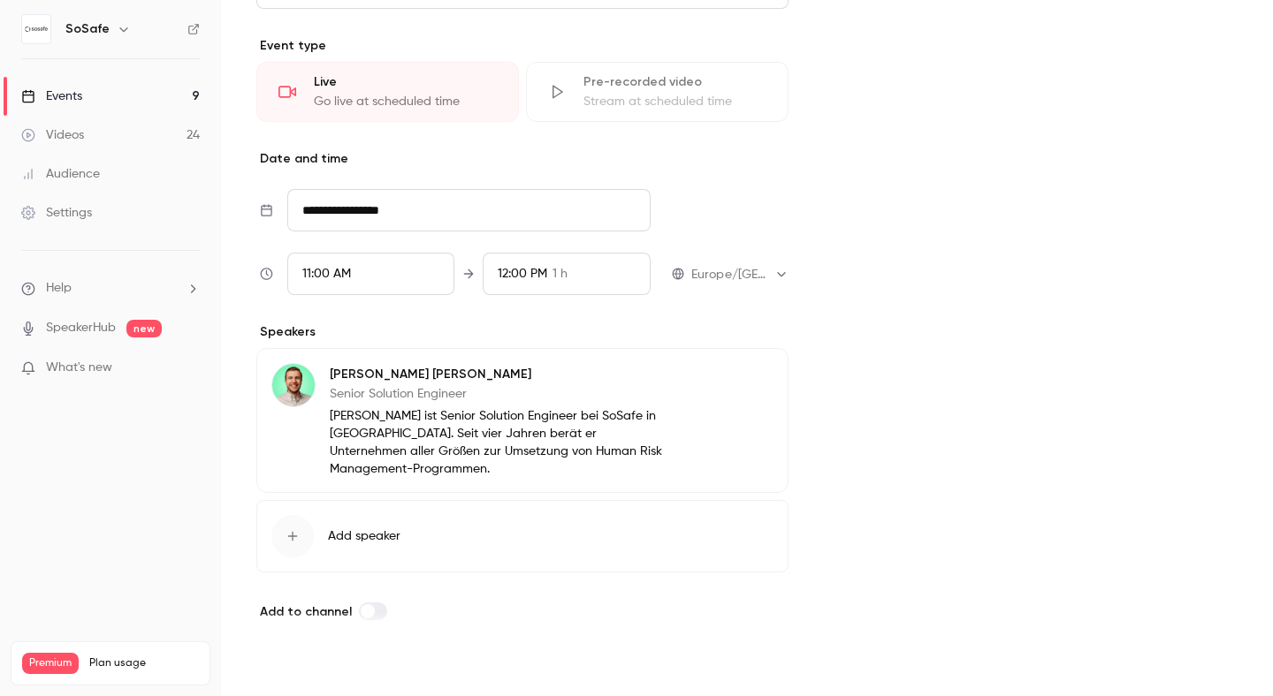
click at [297, 671] on button "Save" at bounding box center [288, 664] width 64 height 35
type input "**********"
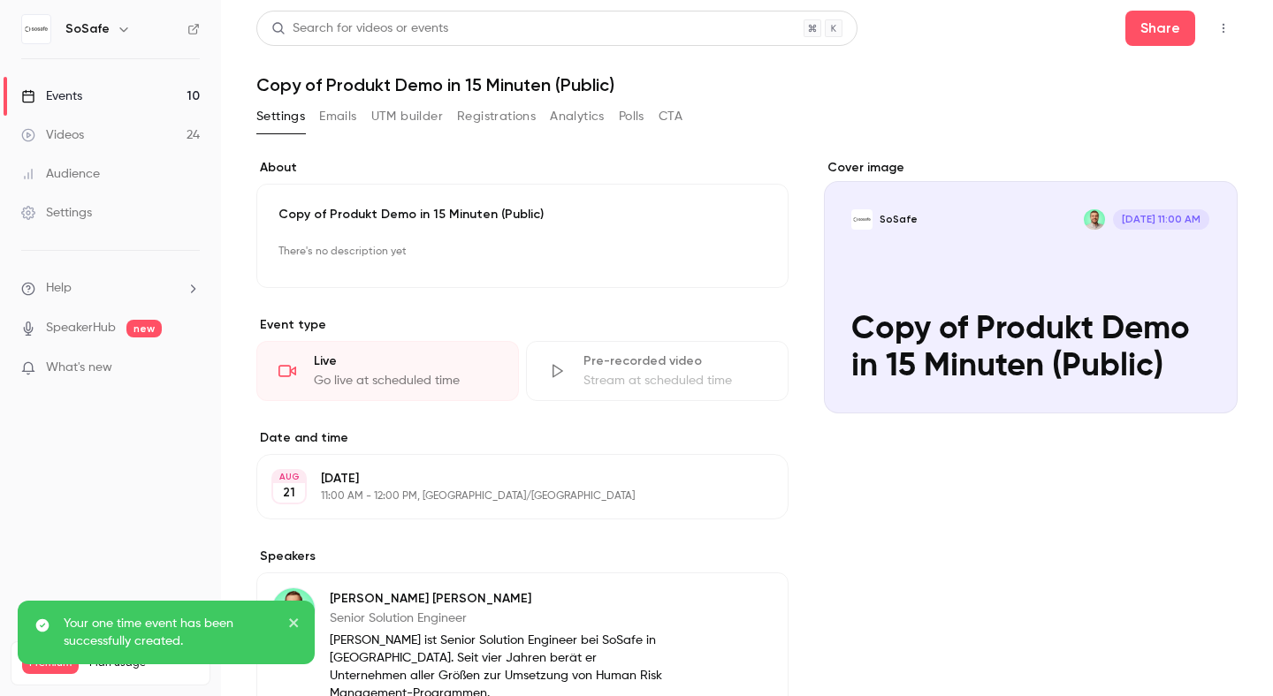
click at [73, 95] on div "Events" at bounding box center [51, 96] width 61 height 18
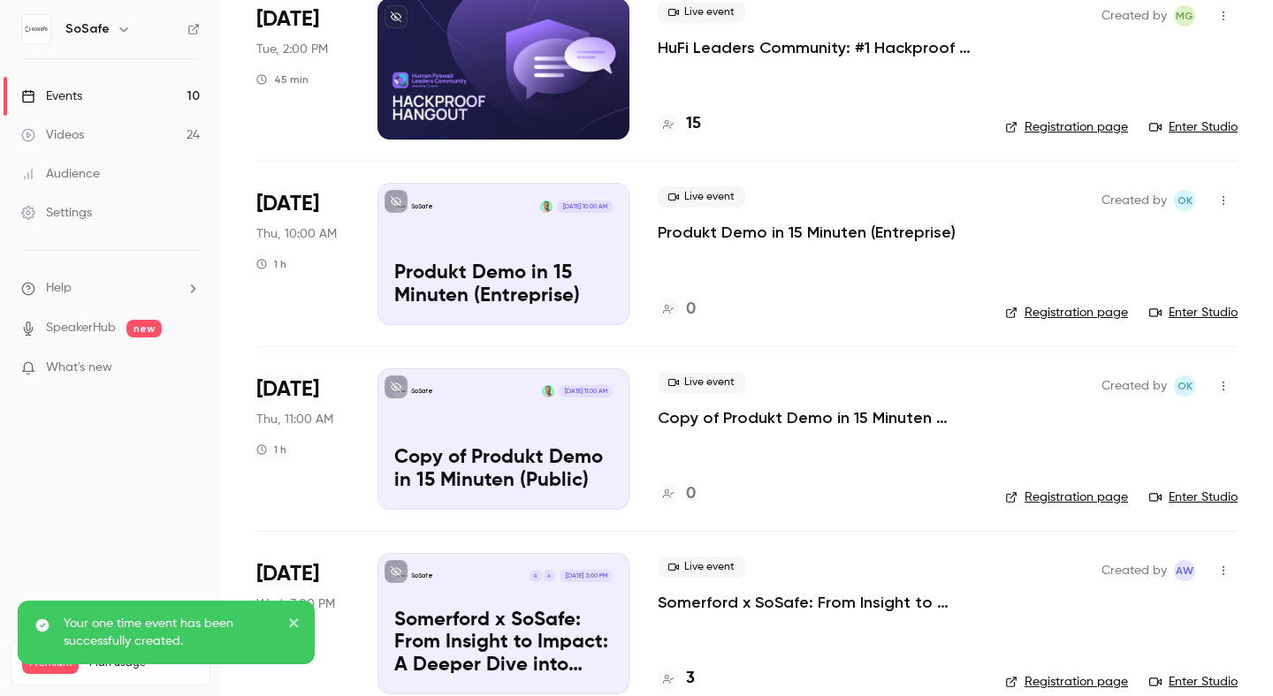
scroll to position [155, 0]
